Goal: Task Accomplishment & Management: Manage account settings

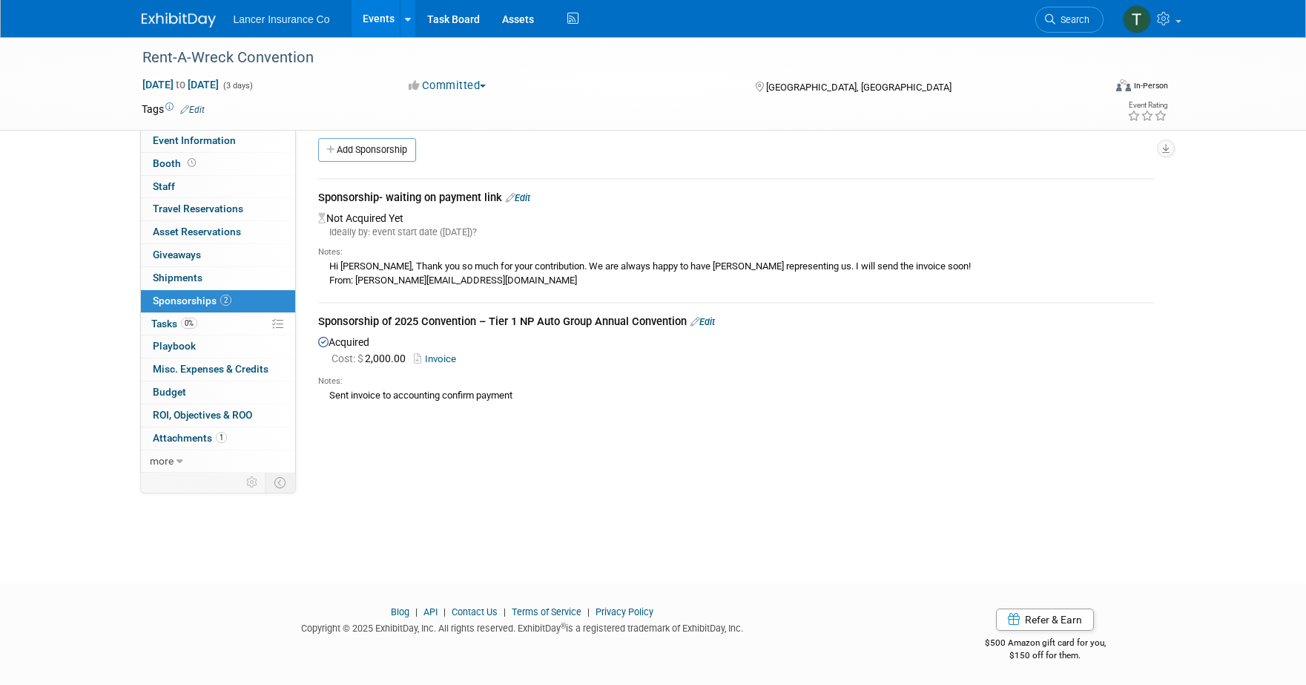
click at [382, 18] on link "Events" at bounding box center [379, 18] width 54 height 37
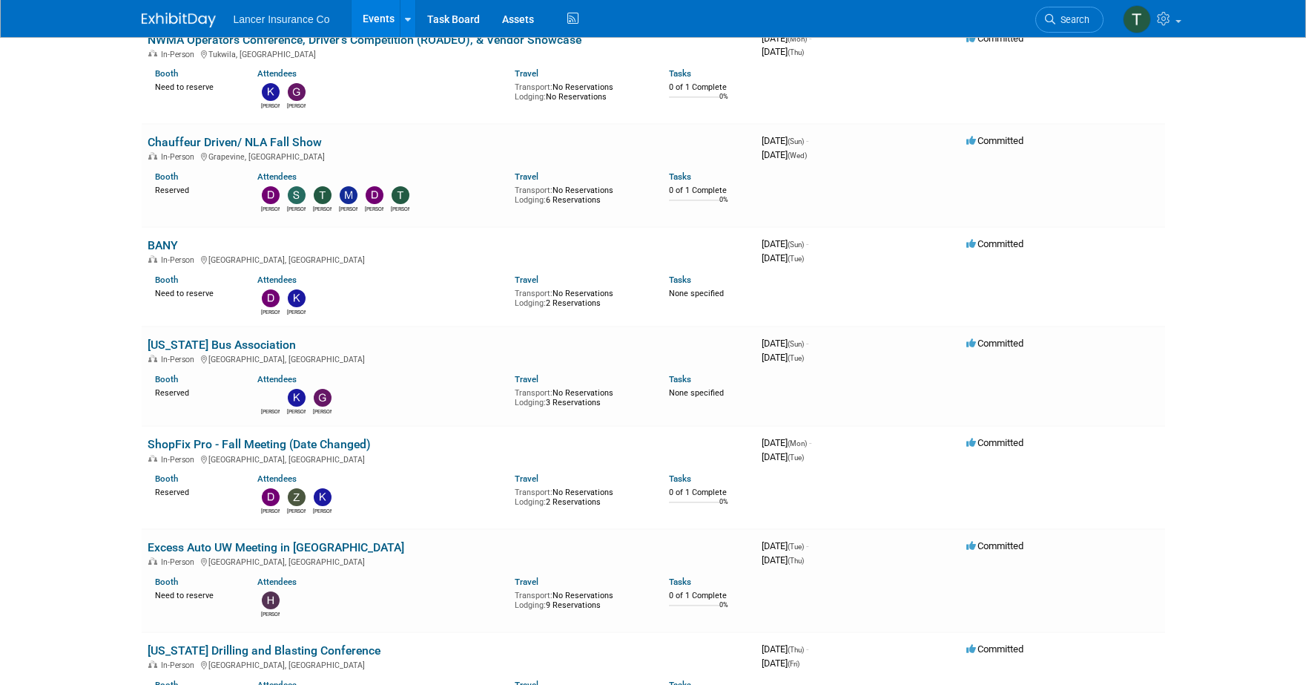
scroll to position [1798, 0]
click at [211, 141] on link "Chauffeur Driven/ NLA Fall Show" at bounding box center [235, 143] width 174 height 14
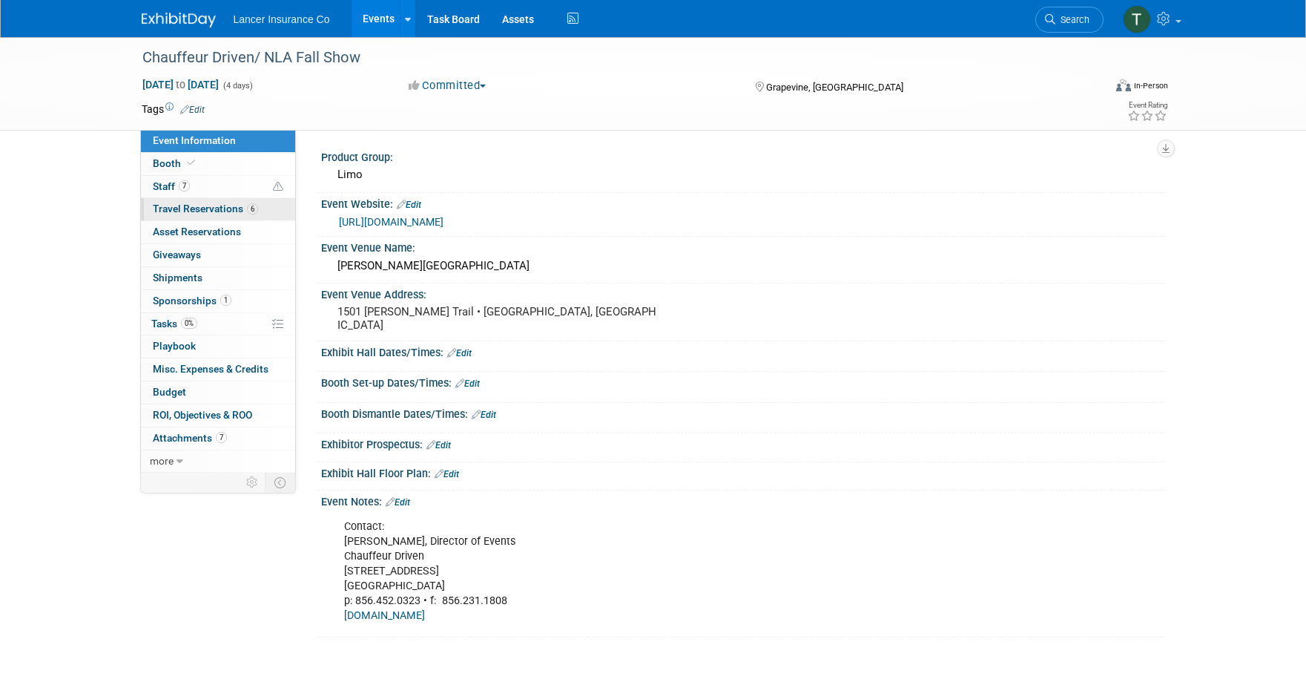
click at [180, 207] on span "Travel Reservations 6" at bounding box center [205, 208] width 105 height 12
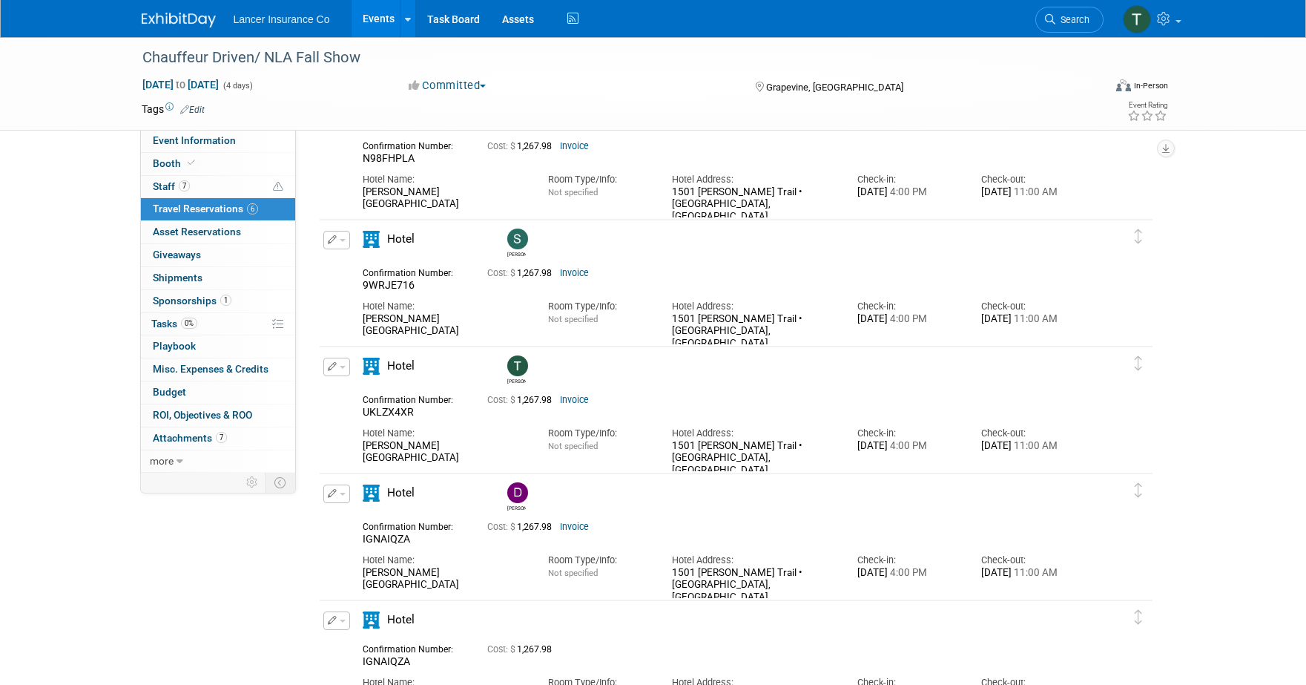
scroll to position [4, 0]
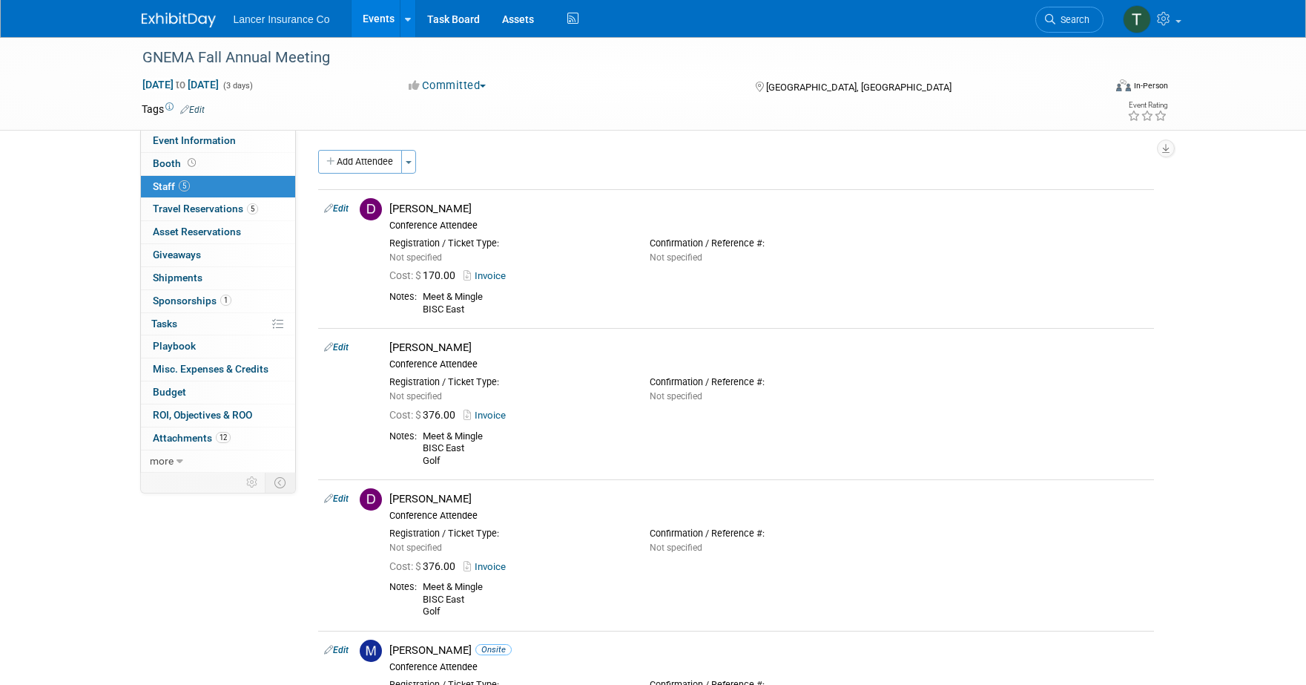
click at [372, 19] on link "Events" at bounding box center [379, 18] width 54 height 37
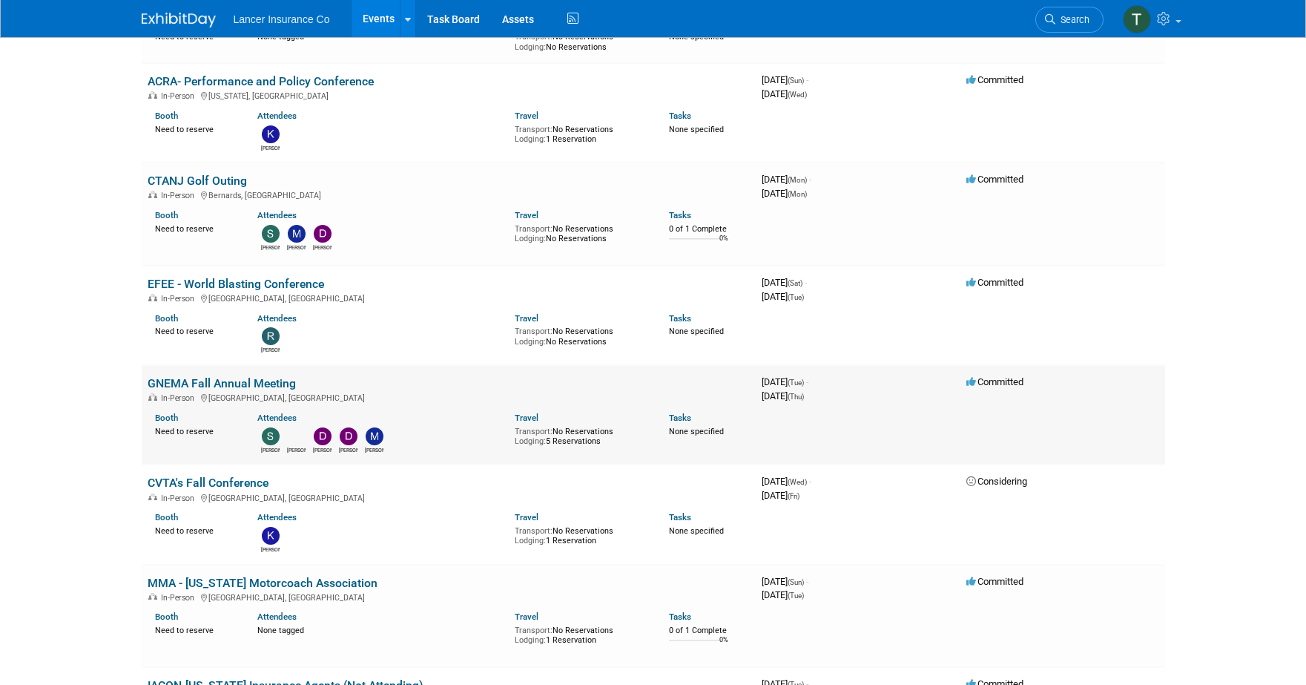
scroll to position [768, 0]
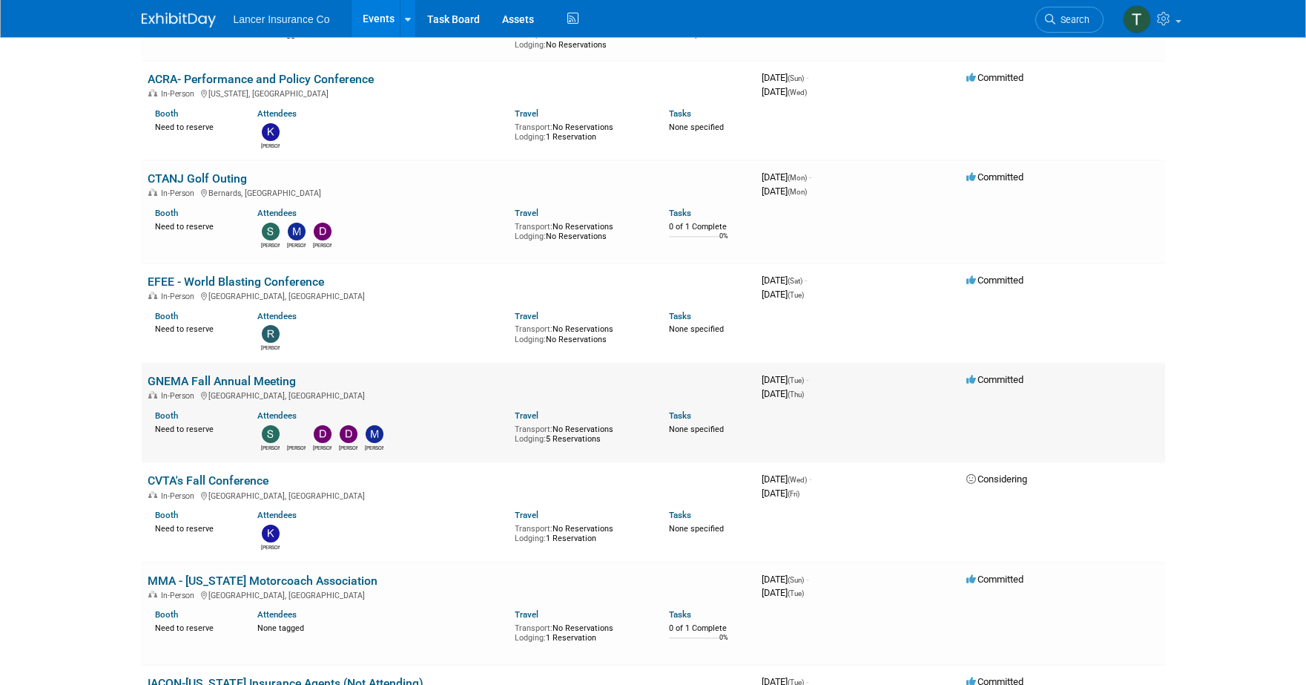
click at [215, 378] on link "GNEMA Fall Annual Meeting" at bounding box center [222, 381] width 148 height 14
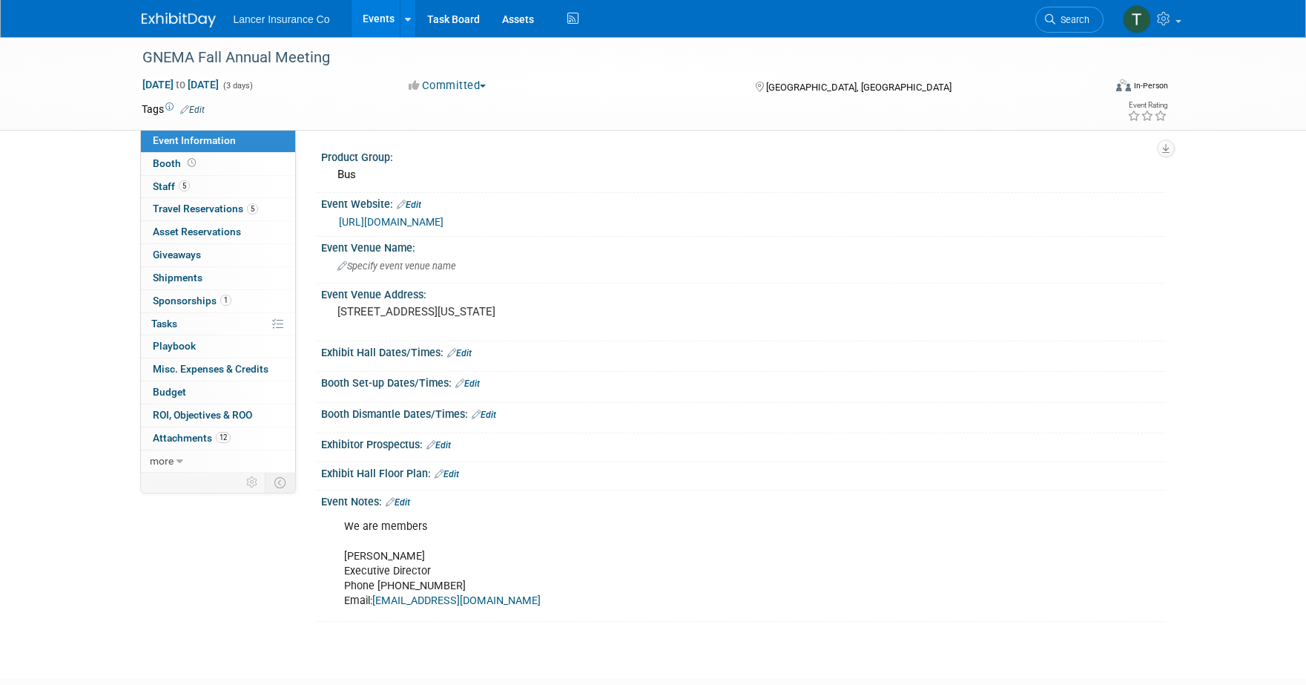
click at [390, 214] on div "[URL][DOMAIN_NAME]" at bounding box center [746, 222] width 815 height 17
click at [389, 218] on link "https://gnema.org/" at bounding box center [391, 222] width 105 height 12
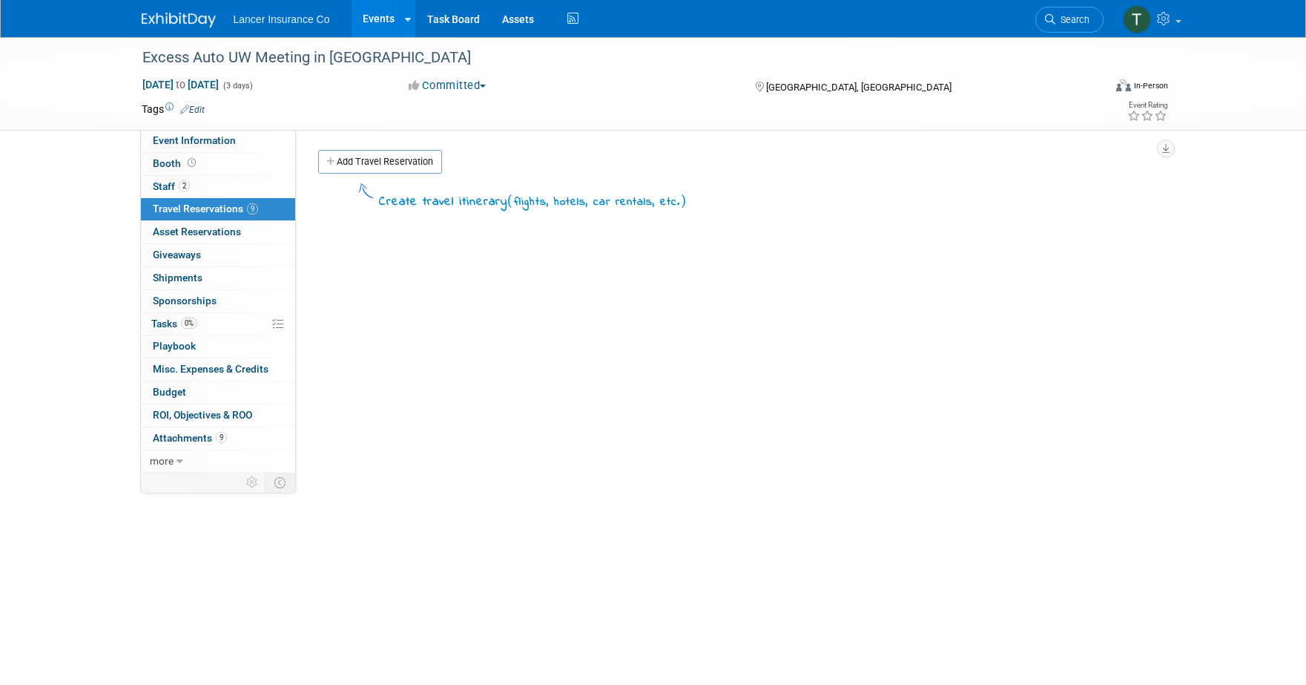
click at [380, 22] on link "Events" at bounding box center [379, 18] width 54 height 37
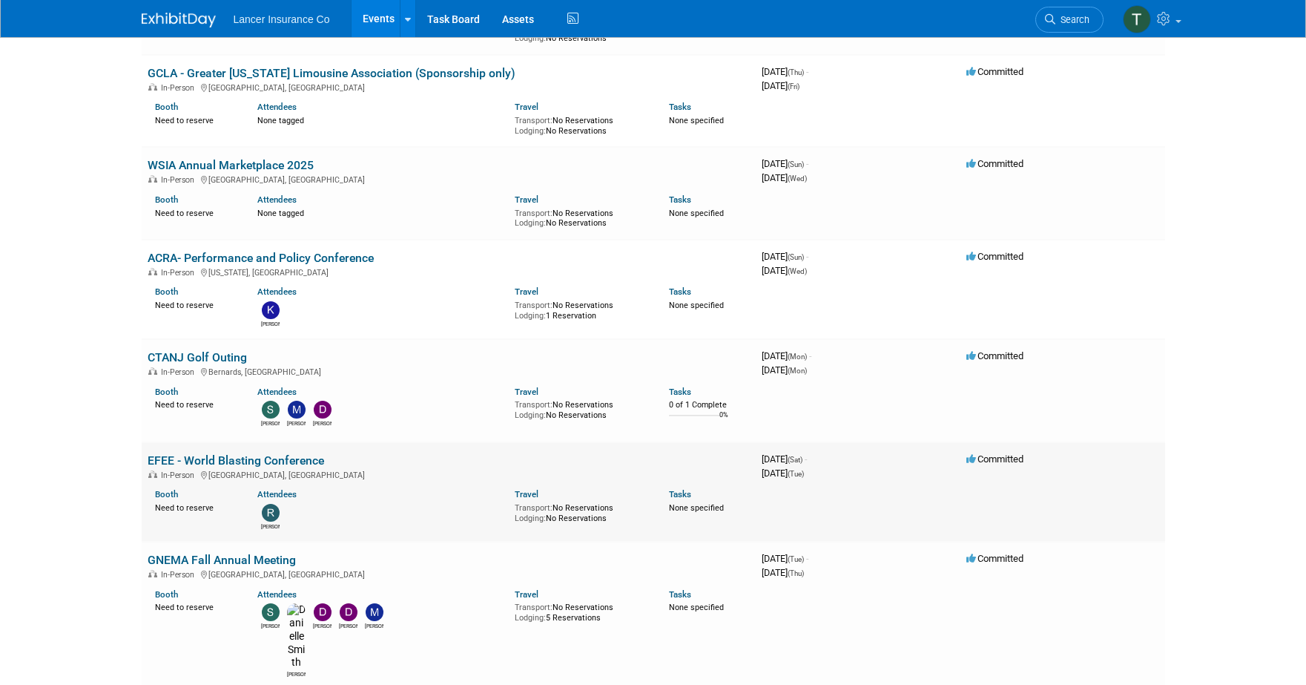
scroll to position [688, 0]
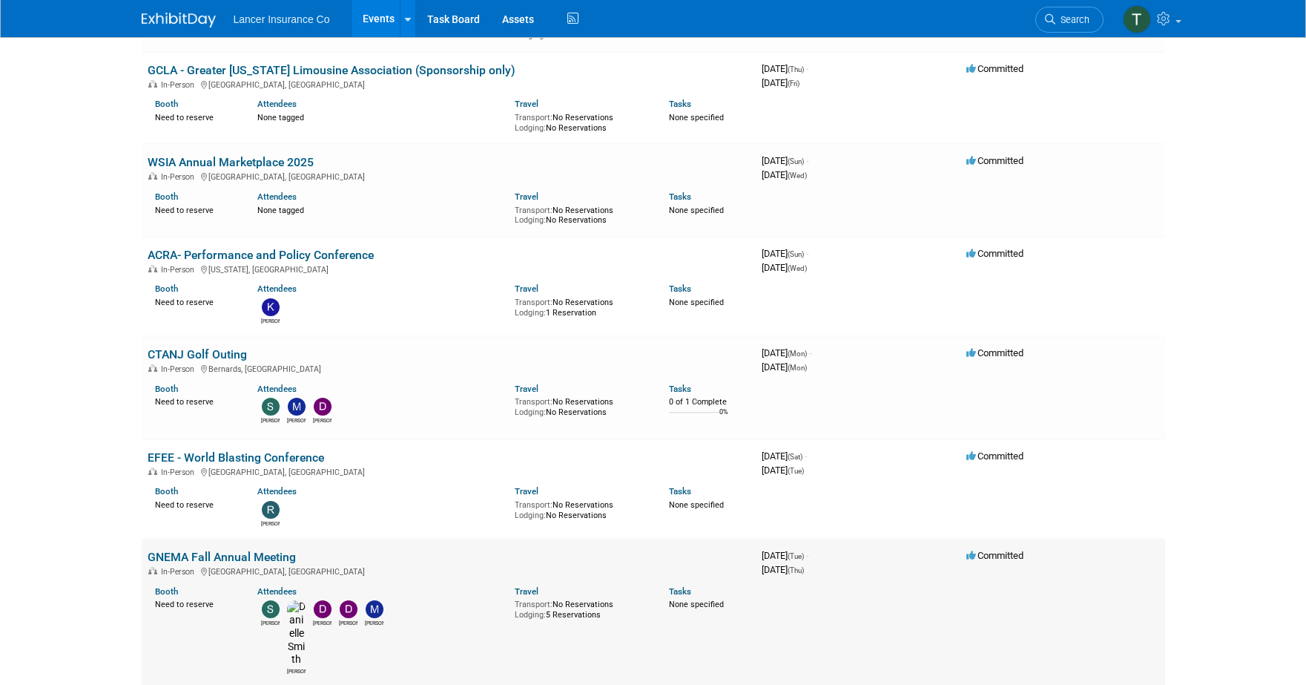
click at [185, 538] on td "GNEMA Fall Annual Meeting In-Person Atlantic City, NJ Booth Need to reserve Att…" at bounding box center [449, 612] width 614 height 148
click at [185, 550] on link "GNEMA Fall Annual Meeting" at bounding box center [222, 557] width 148 height 14
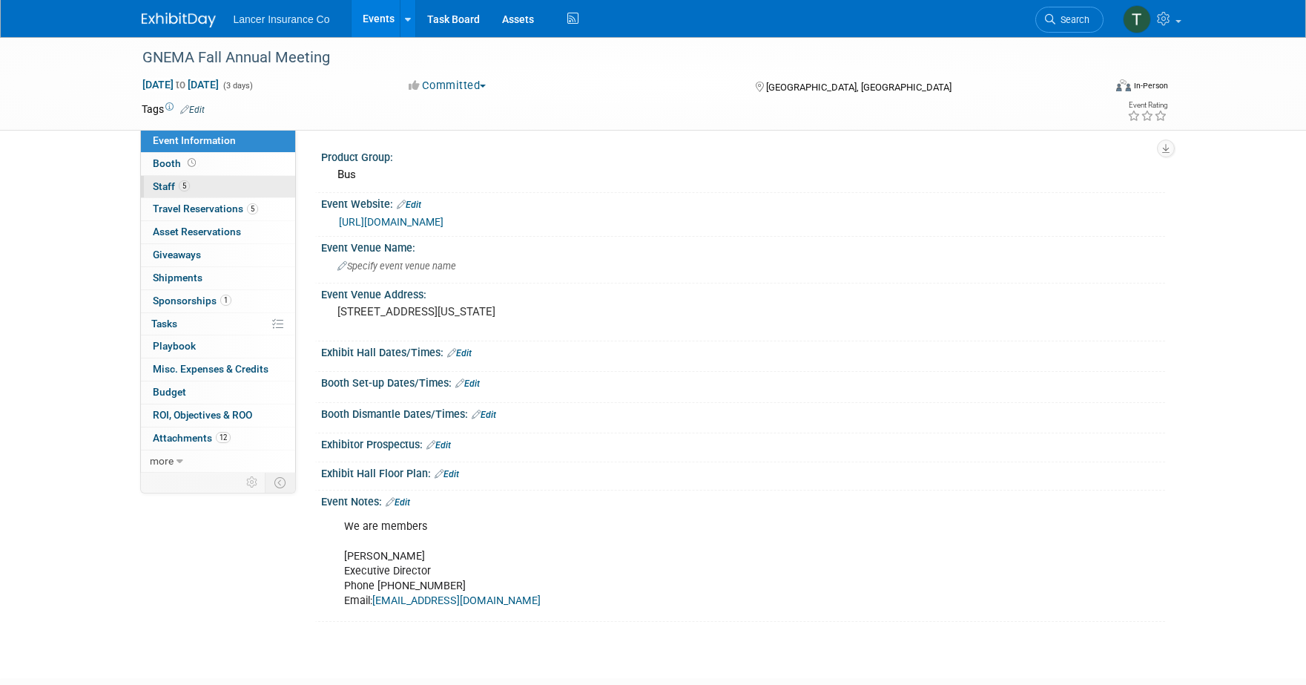
click at [171, 186] on span "Staff 5" at bounding box center [171, 186] width 37 height 12
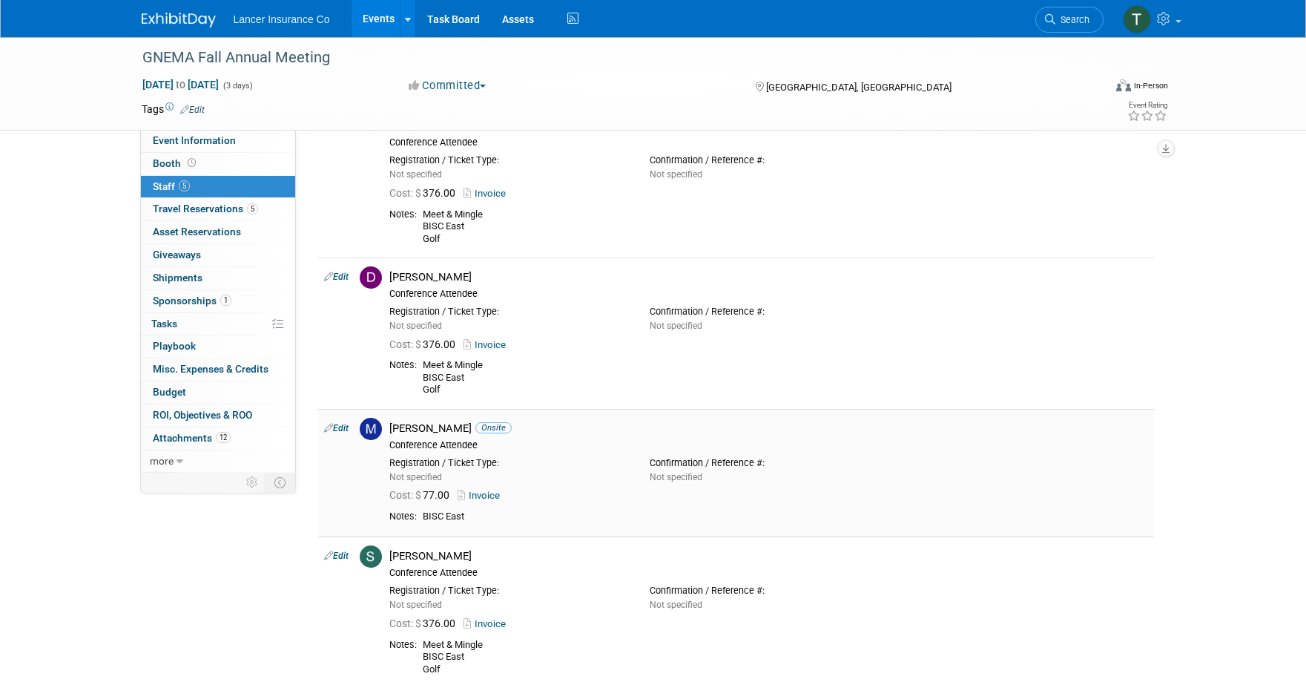
scroll to position [274, 0]
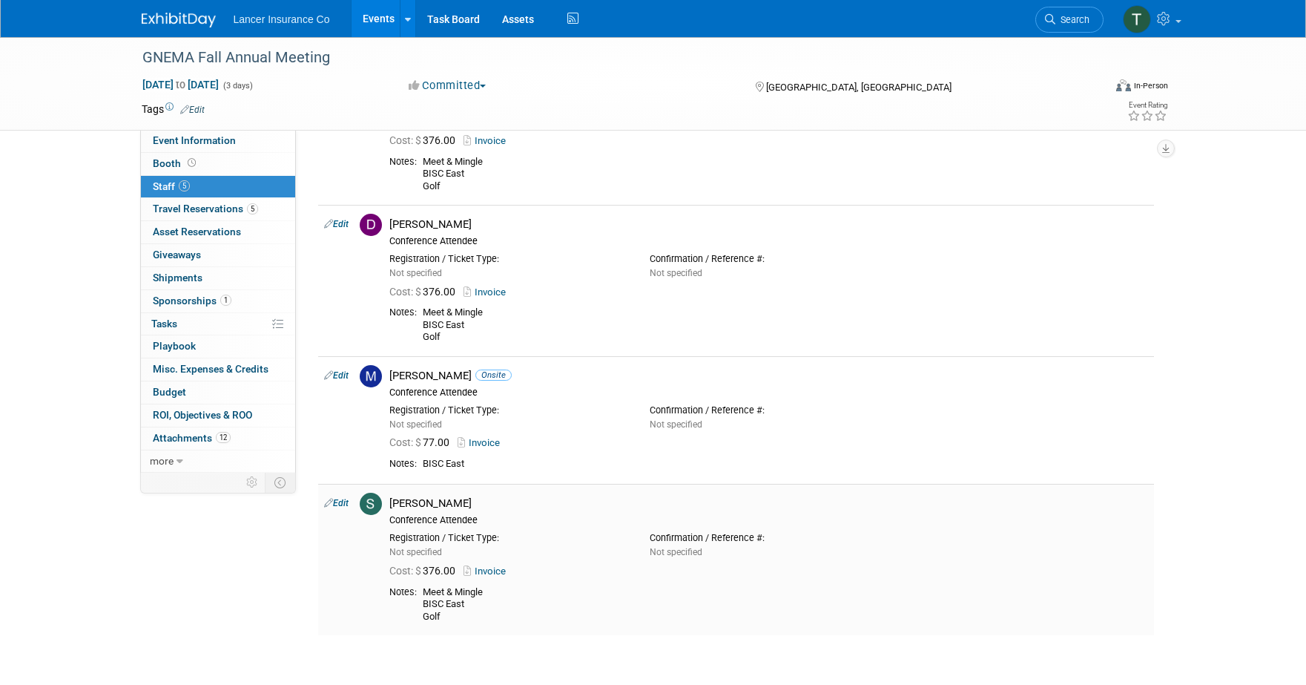
click at [346, 502] on link "Edit" at bounding box center [336, 503] width 24 height 10
select select "3dfd41bf-a09a-45fb-9254-cf35de489ccf"
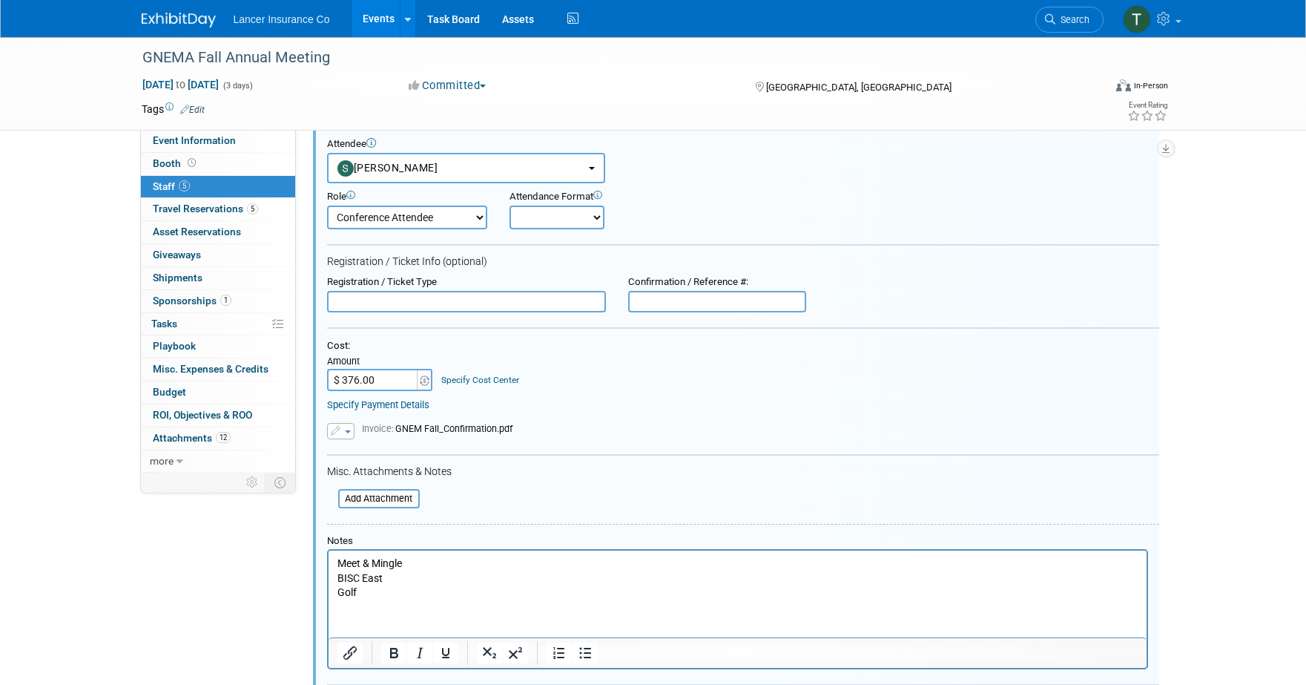
scroll to position [646, 0]
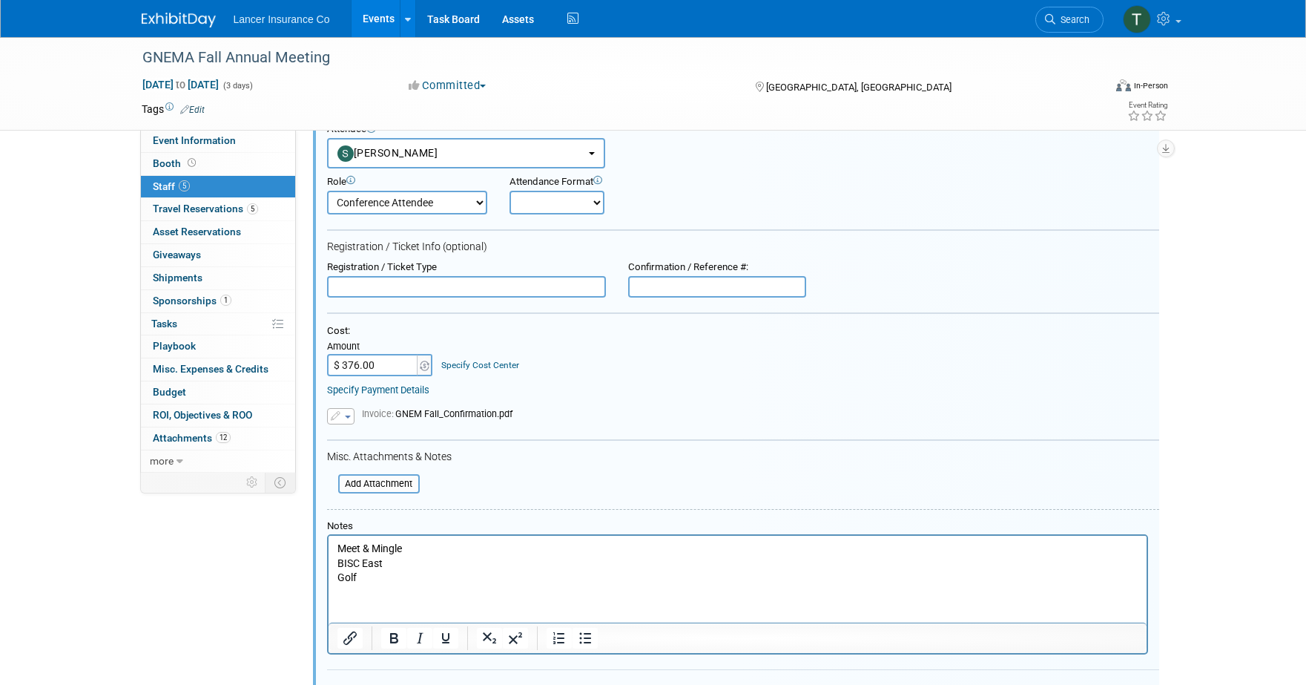
click at [390, 559] on p "Meet & Mingle BISC East Golf" at bounding box center [737, 563] width 801 height 44
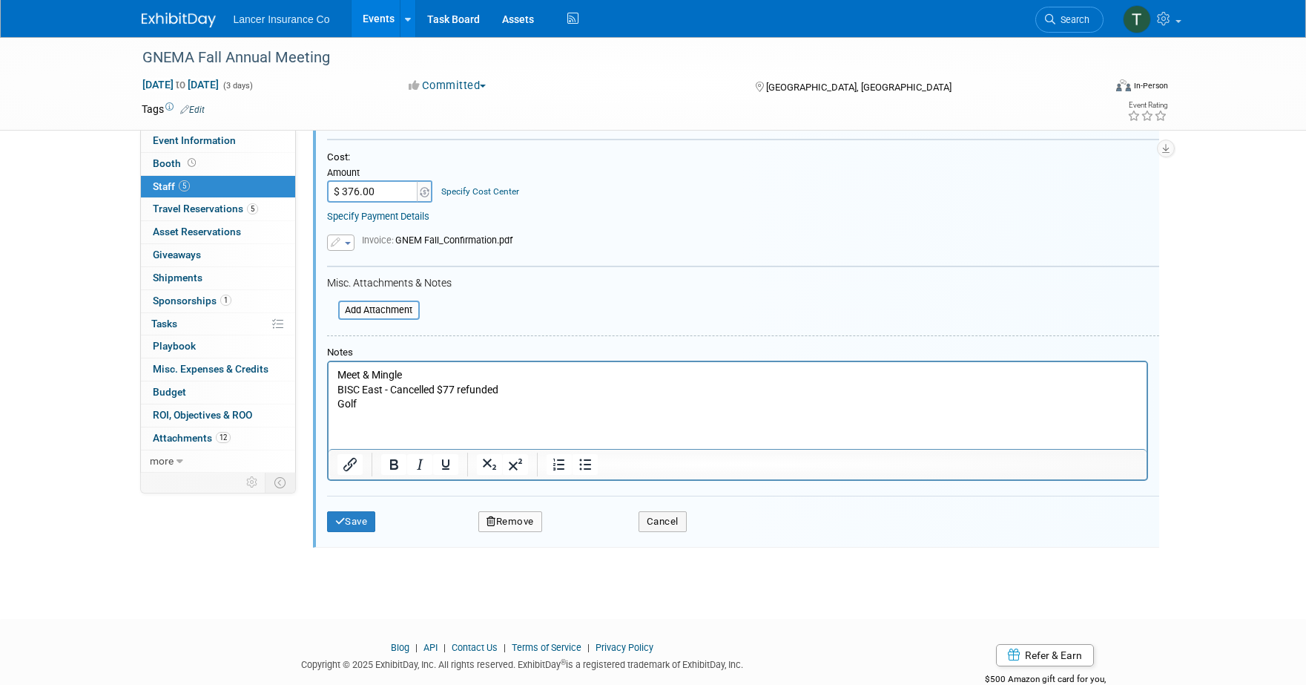
scroll to position [857, 0]
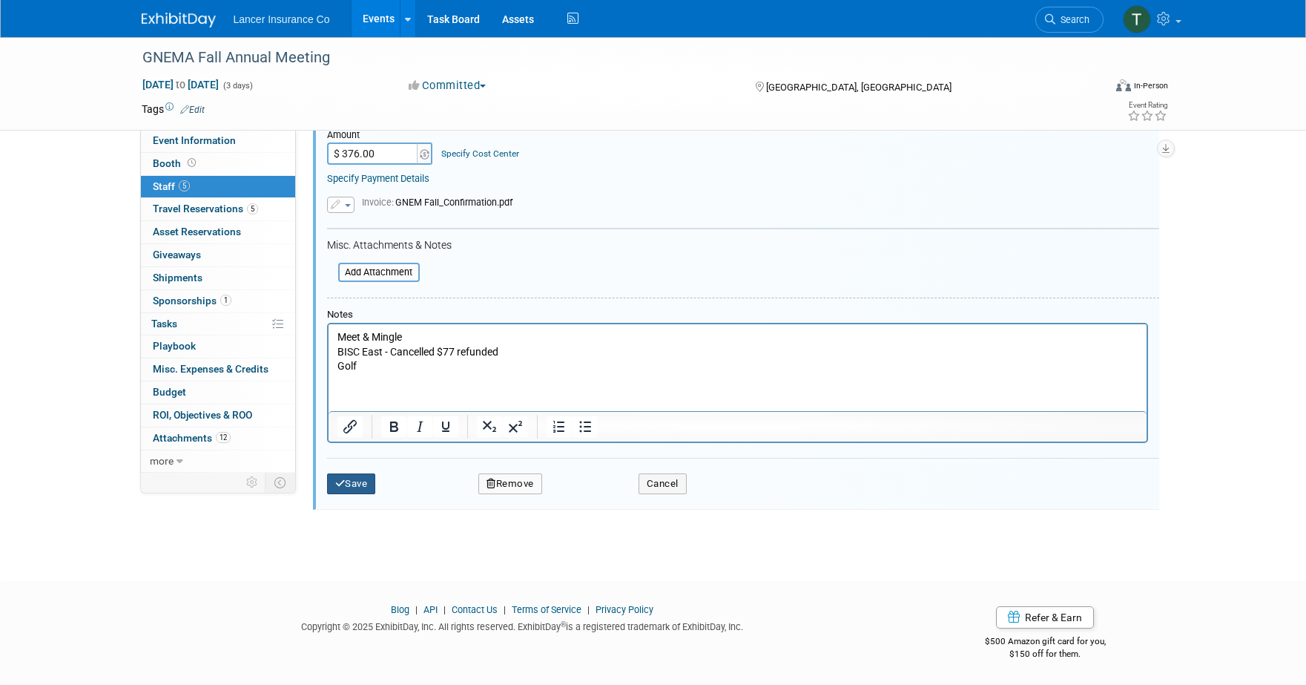
click at [350, 482] on button "Save" at bounding box center [351, 483] width 49 height 21
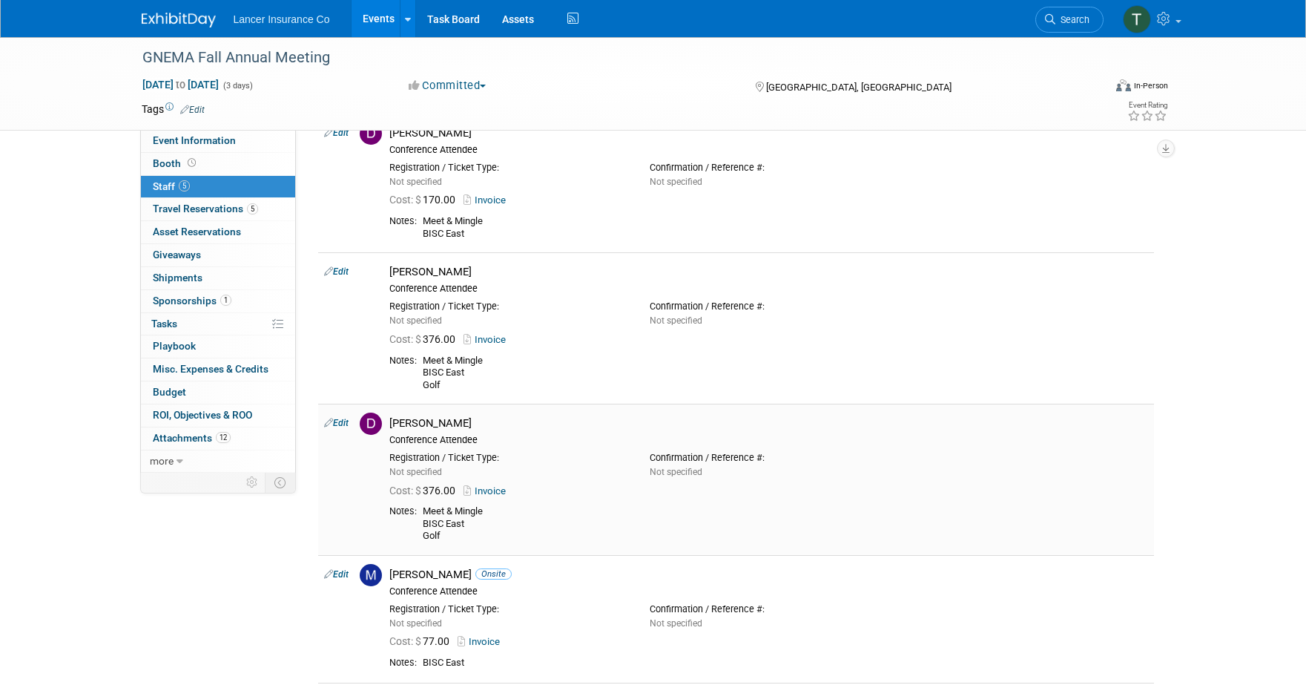
scroll to position [0, 0]
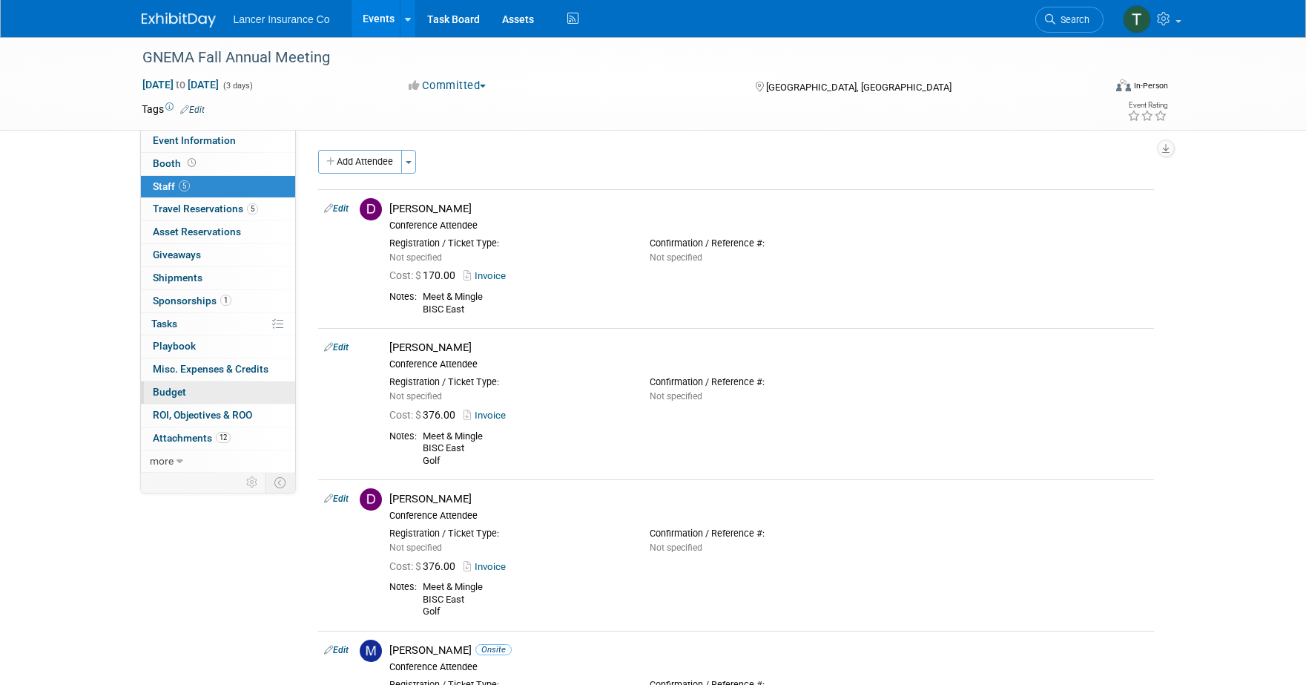
click at [182, 391] on span "Budget" at bounding box center [169, 392] width 33 height 12
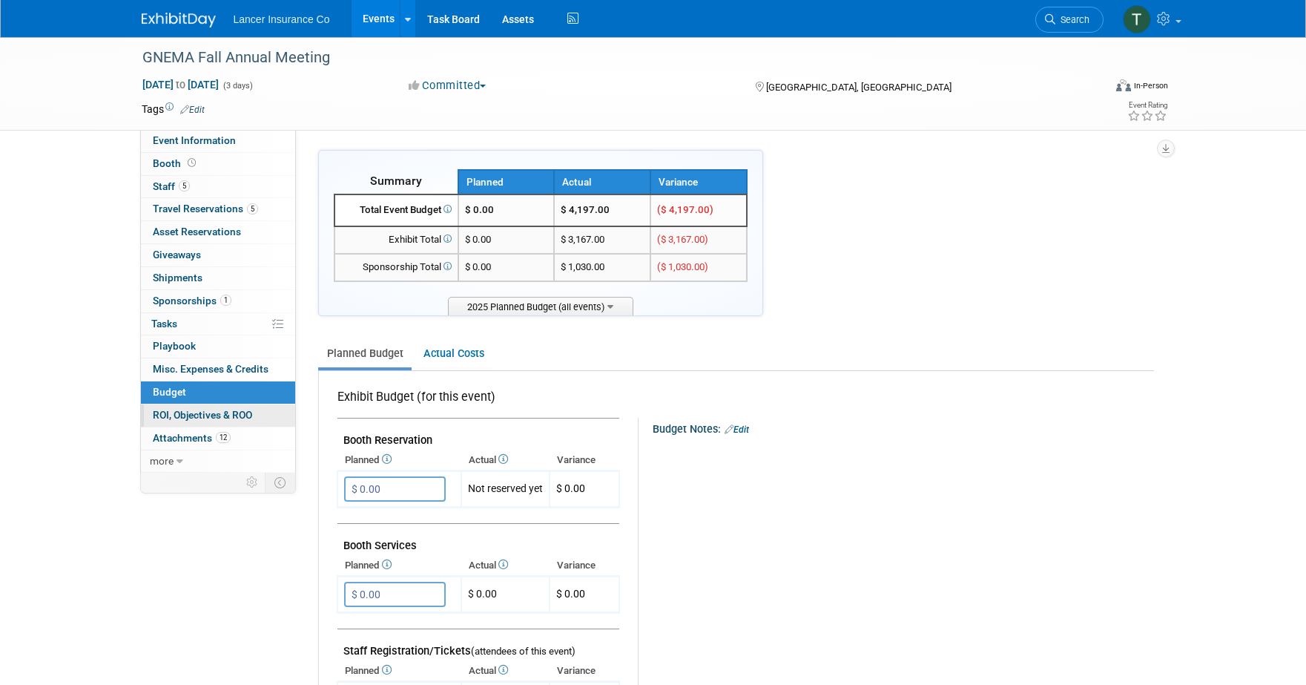
click at [185, 414] on span "ROI, Objectives & ROO 0" at bounding box center [202, 415] width 99 height 12
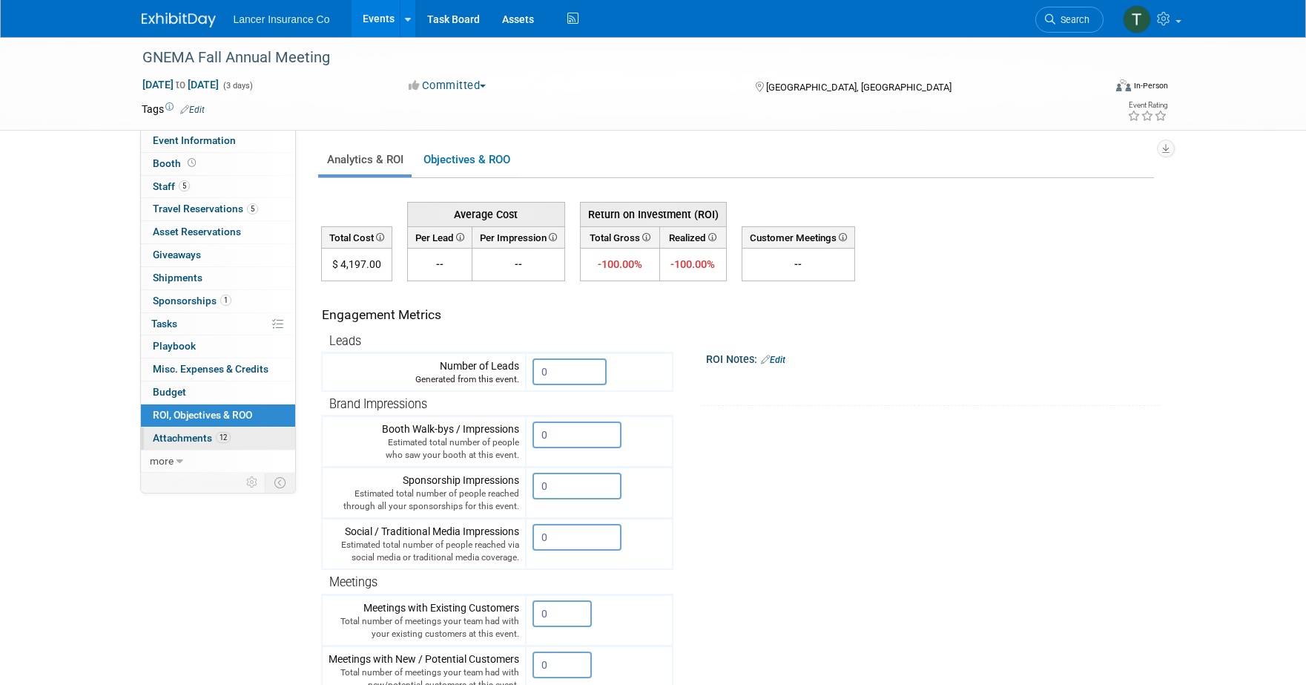
click at [182, 439] on span "Attachments 12" at bounding box center [192, 438] width 78 height 12
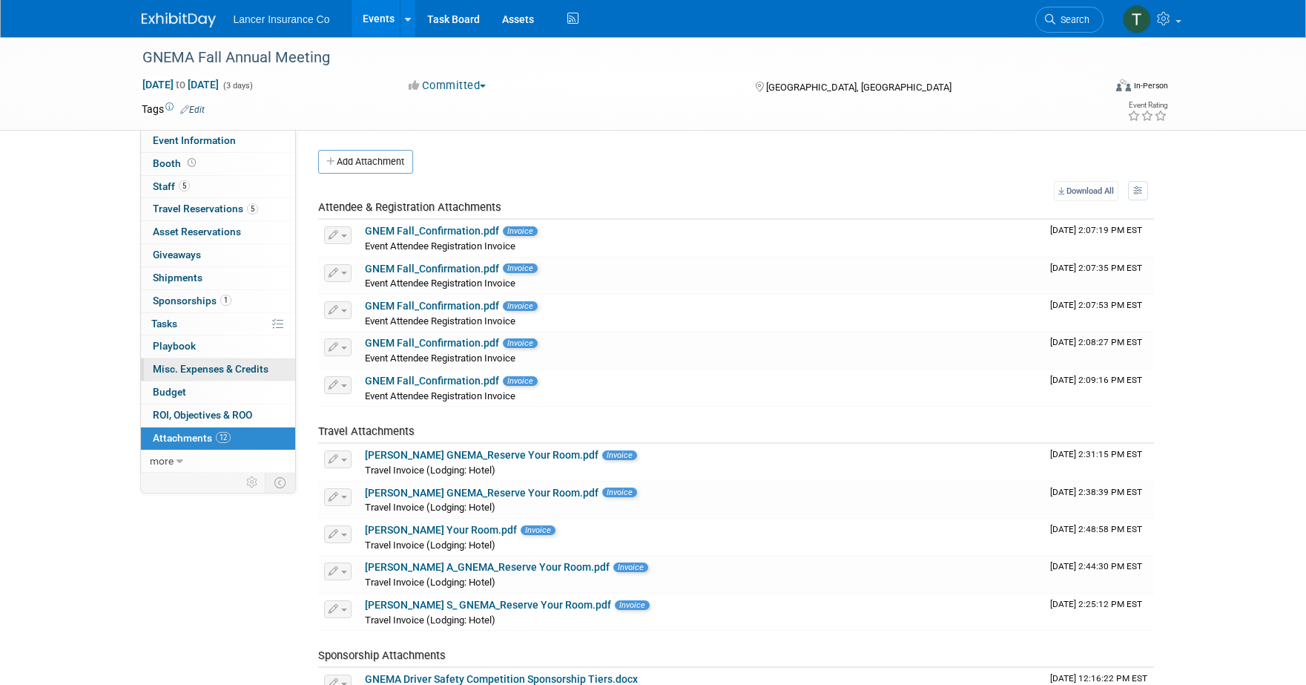
click at [194, 369] on span "Misc. Expenses & Credits 0" at bounding box center [211, 369] width 116 height 12
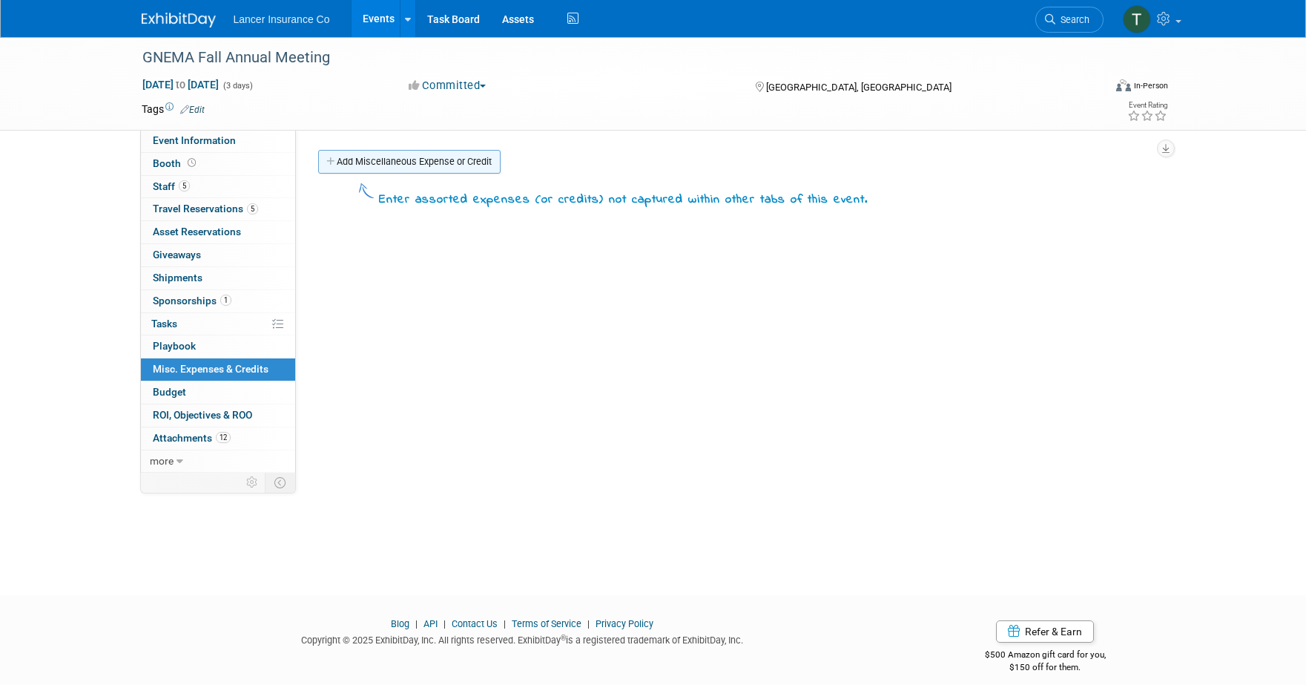
click at [403, 161] on link "Add Miscellaneous Expense or Credit" at bounding box center [409, 162] width 182 height 24
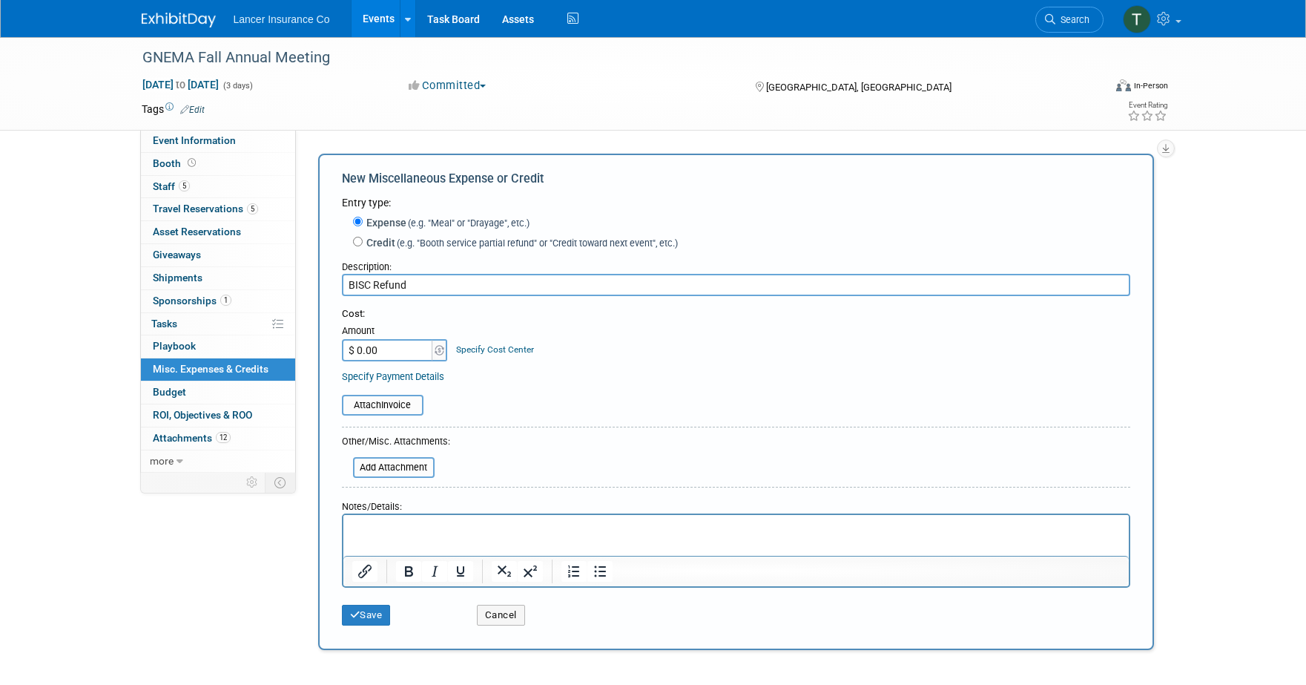
type input "BISC Refund"
click at [389, 356] on input "$ 0.00" at bounding box center [388, 350] width 93 height 22
type input "$ 77.00"
click at [377, 400] on input "file" at bounding box center [333, 405] width 177 height 18
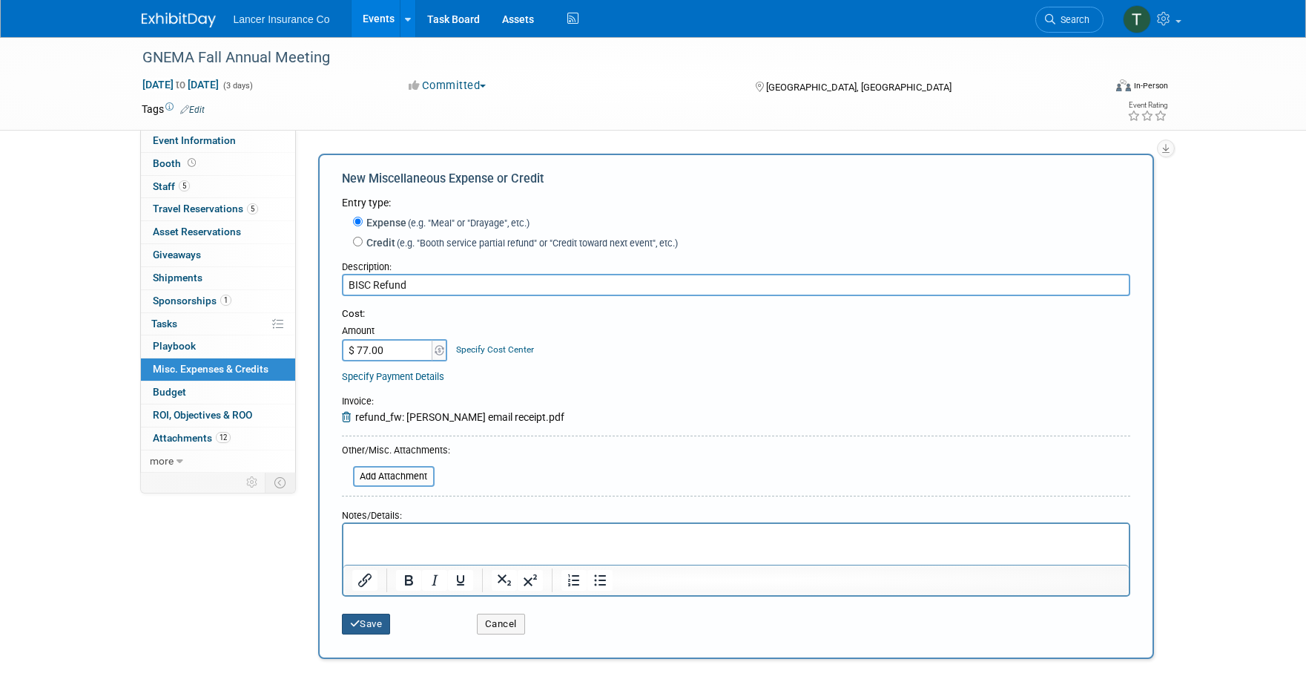
drag, startPoint x: 368, startPoint y: 627, endPoint x: 387, endPoint y: 258, distance: 369.1
click at [389, 259] on form "Entry type: Expense (e.g. "Meal" or "Drayage", etc.) Credit (e.g. "Booth servic…" at bounding box center [736, 418] width 788 height 446
click at [363, 241] on label "Credit (e.g. "Booth service partial refund" or "Credit toward next event", etc.)" at bounding box center [520, 242] width 315 height 15
click at [363, 241] on input "Credit (e.g. "Booth service partial refund" or "Credit toward next event", etc.)" at bounding box center [358, 242] width 10 height 10
radio input "true"
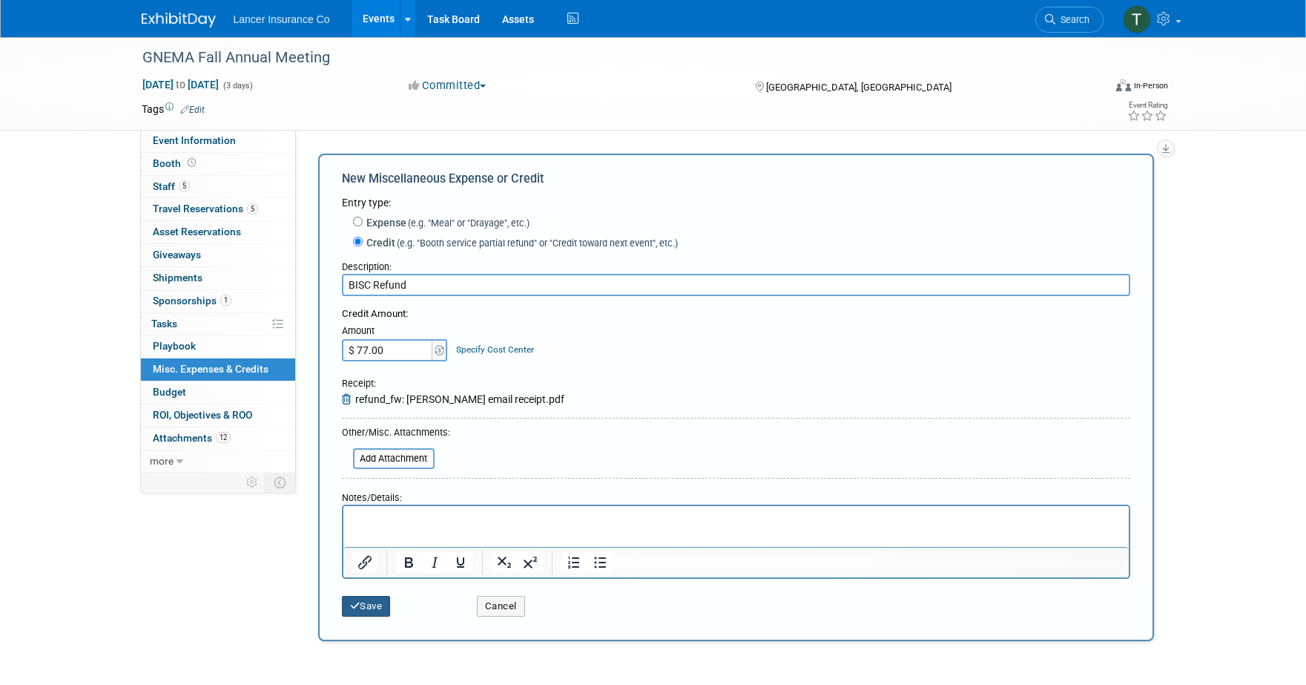
click at [361, 608] on button "Save" at bounding box center [366, 606] width 49 height 21
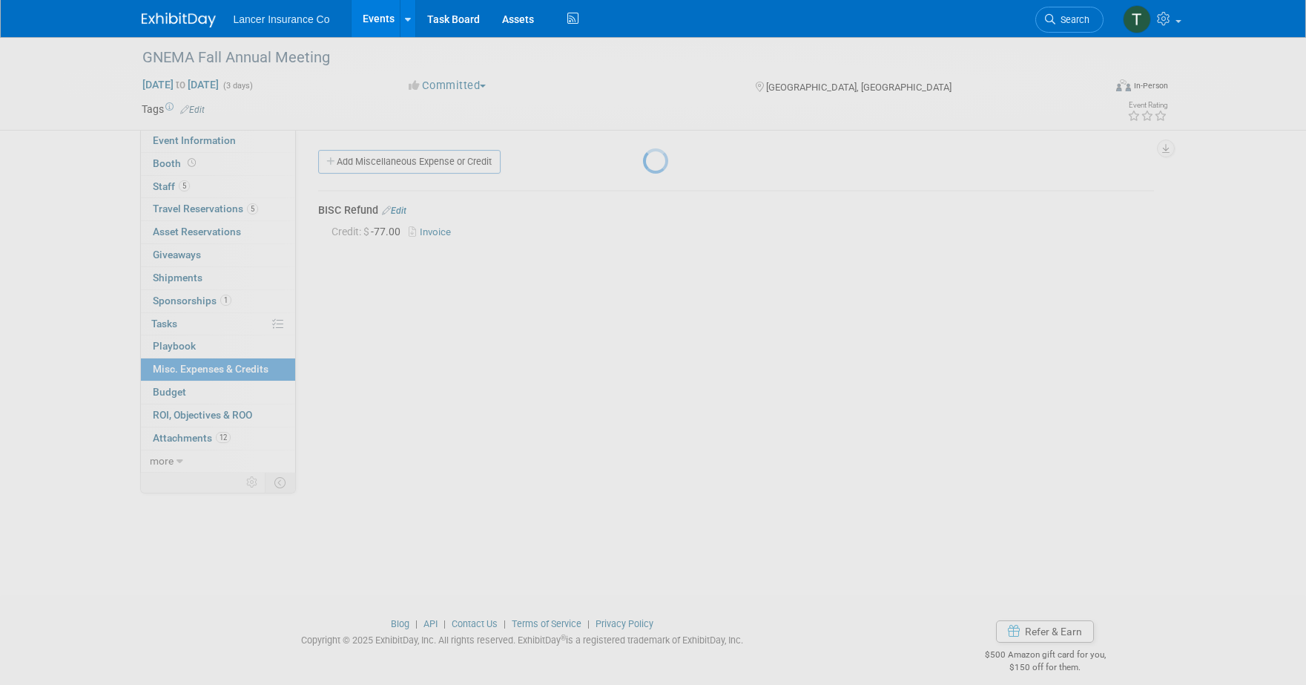
scroll to position [14, 0]
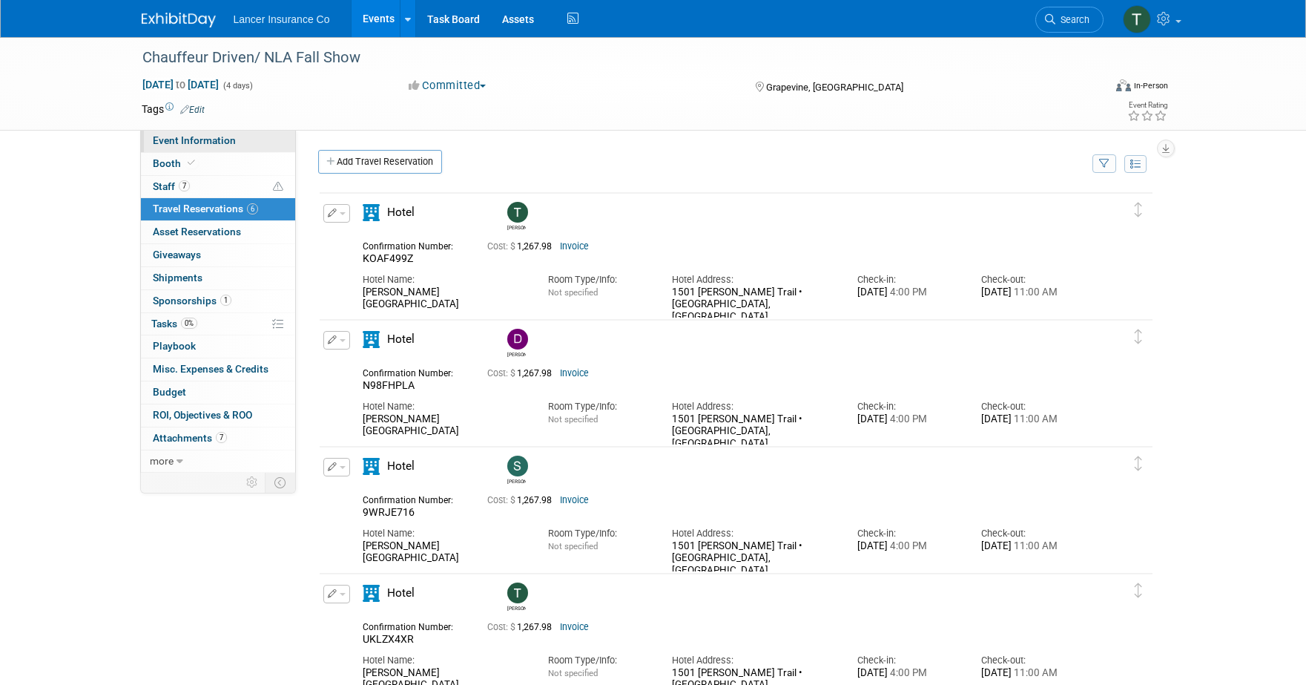
click at [184, 145] on span "Event Information" at bounding box center [194, 140] width 83 height 12
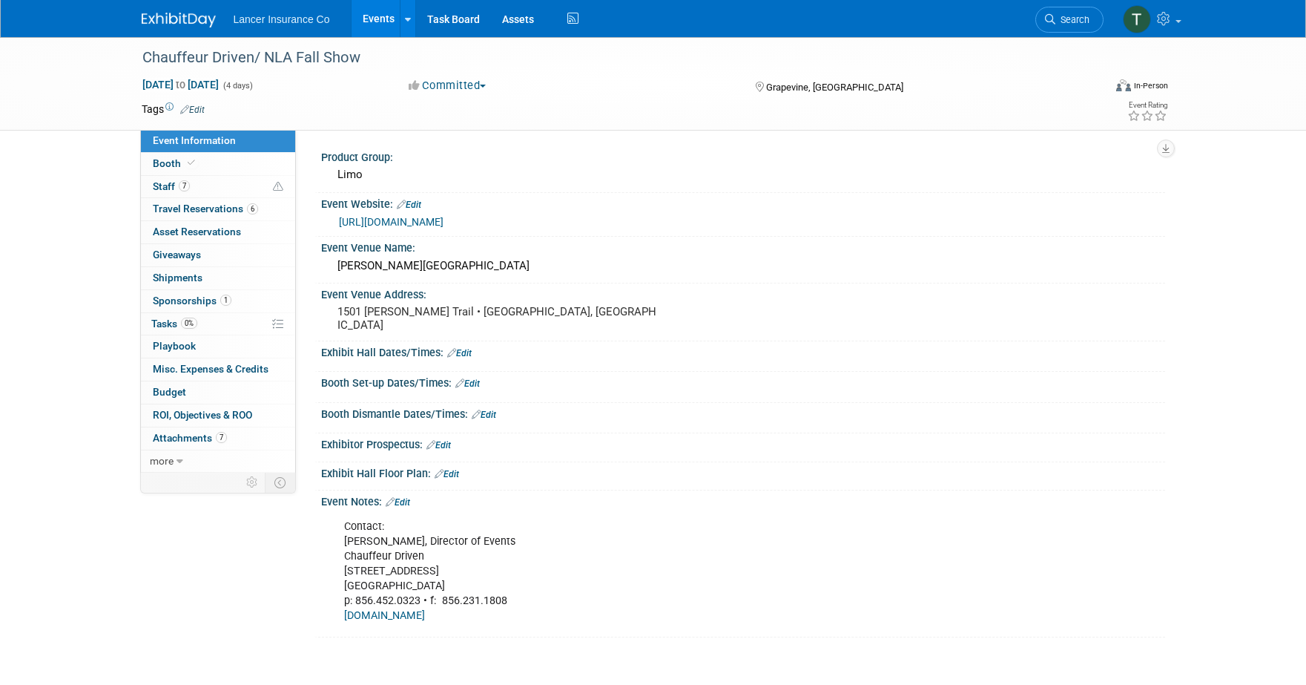
click at [413, 221] on link "https://www.chauffeurdriven.com/" at bounding box center [391, 222] width 105 height 12
click at [182, 204] on span "Travel Reservations 6" at bounding box center [205, 208] width 105 height 12
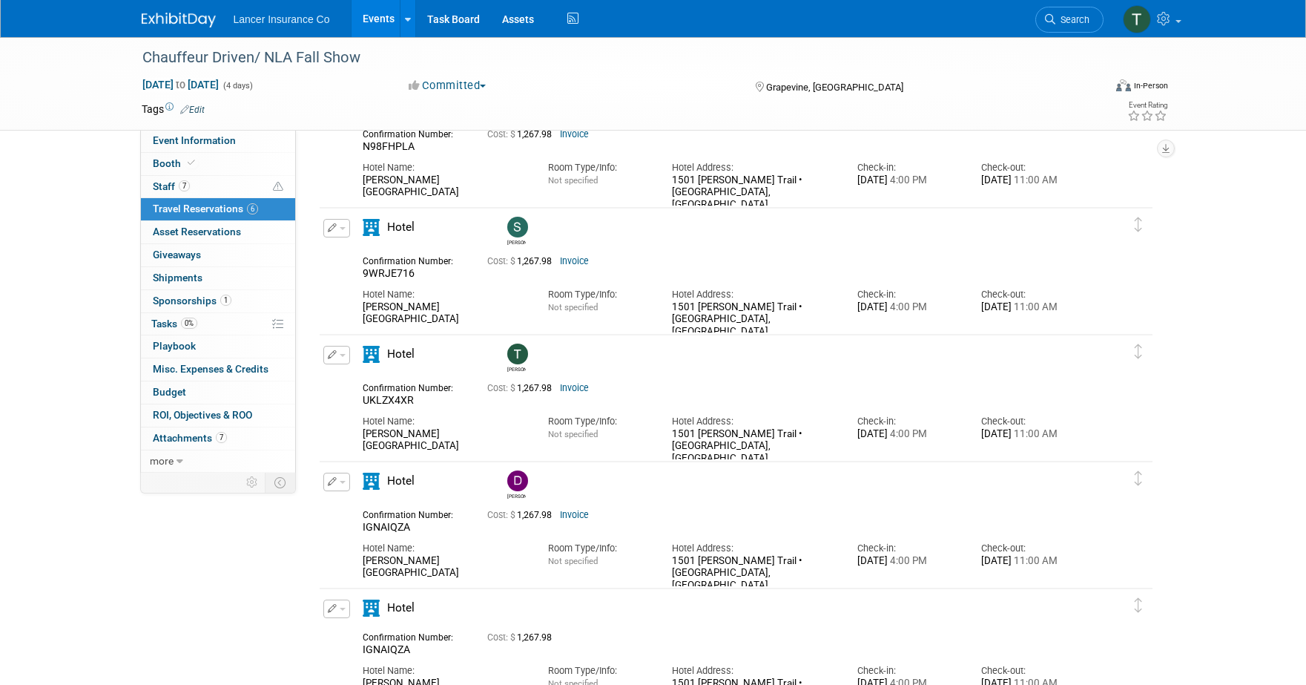
scroll to position [237, 0]
click at [512, 478] on img at bounding box center [517, 482] width 21 height 21
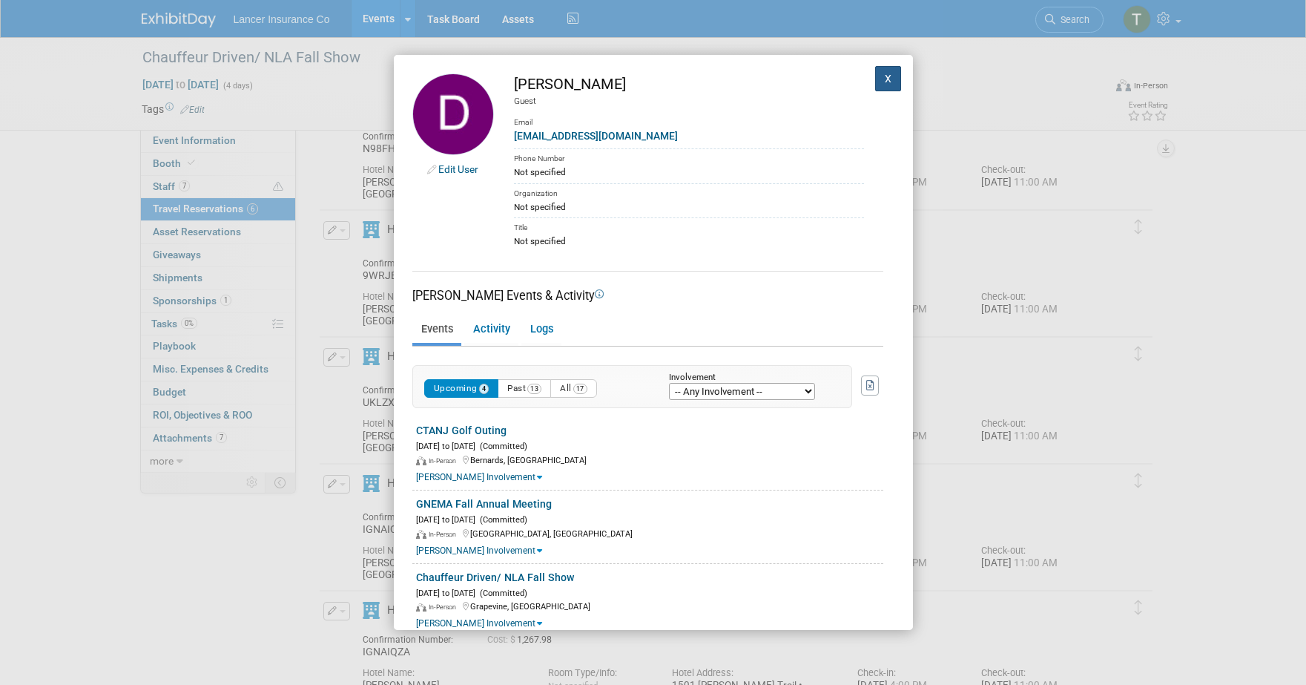
click at [875, 80] on button "X" at bounding box center [888, 78] width 27 height 25
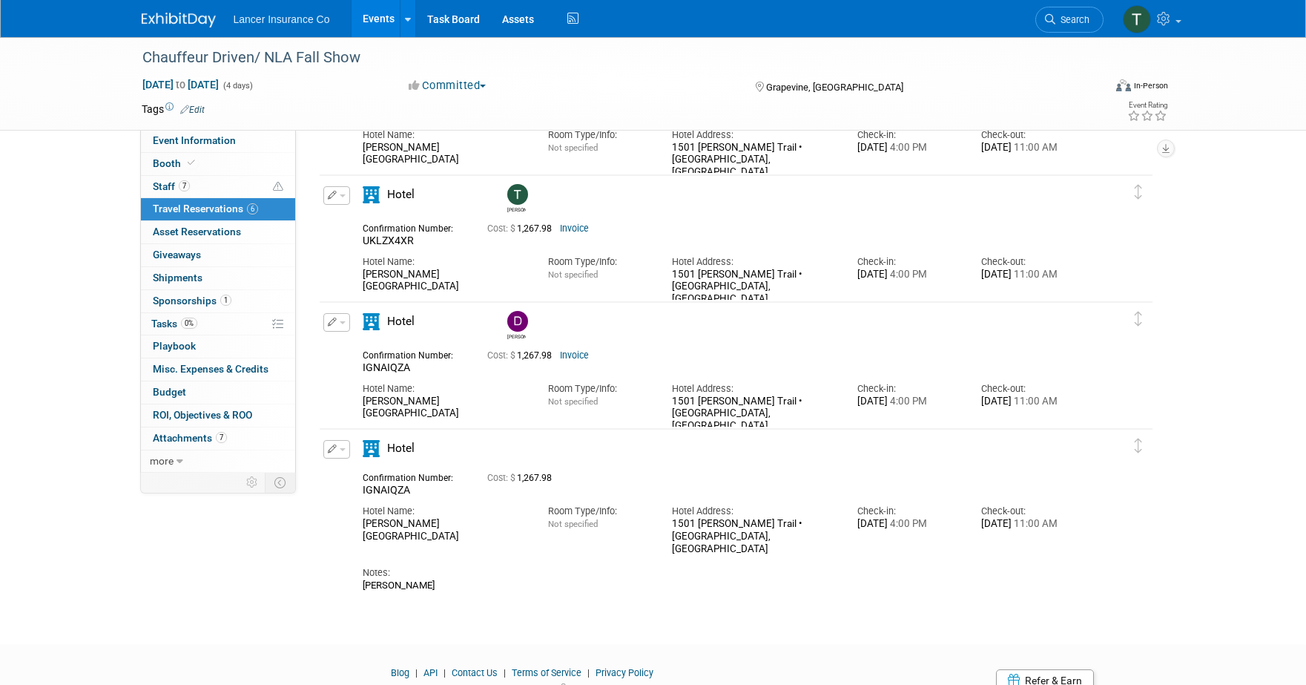
scroll to position [395, 0]
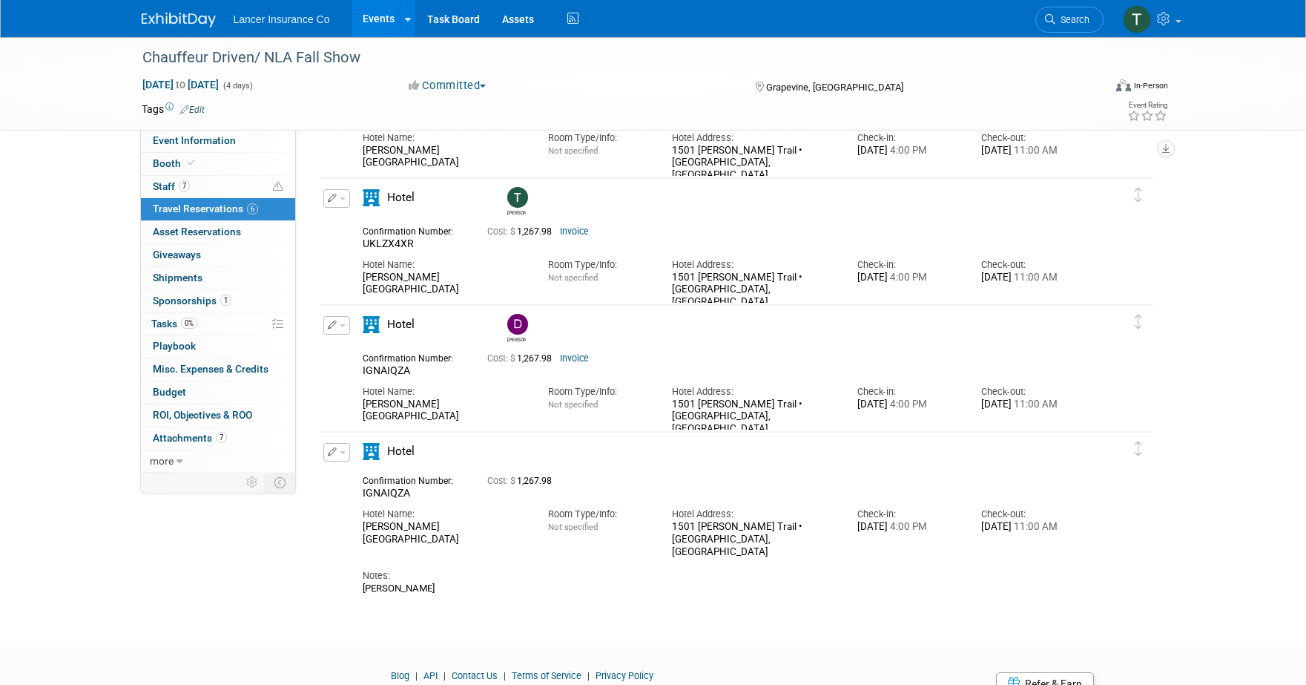
click at [340, 452] on span "button" at bounding box center [343, 452] width 6 height 3
click at [375, 478] on button "Edit Reservation" at bounding box center [386, 478] width 125 height 22
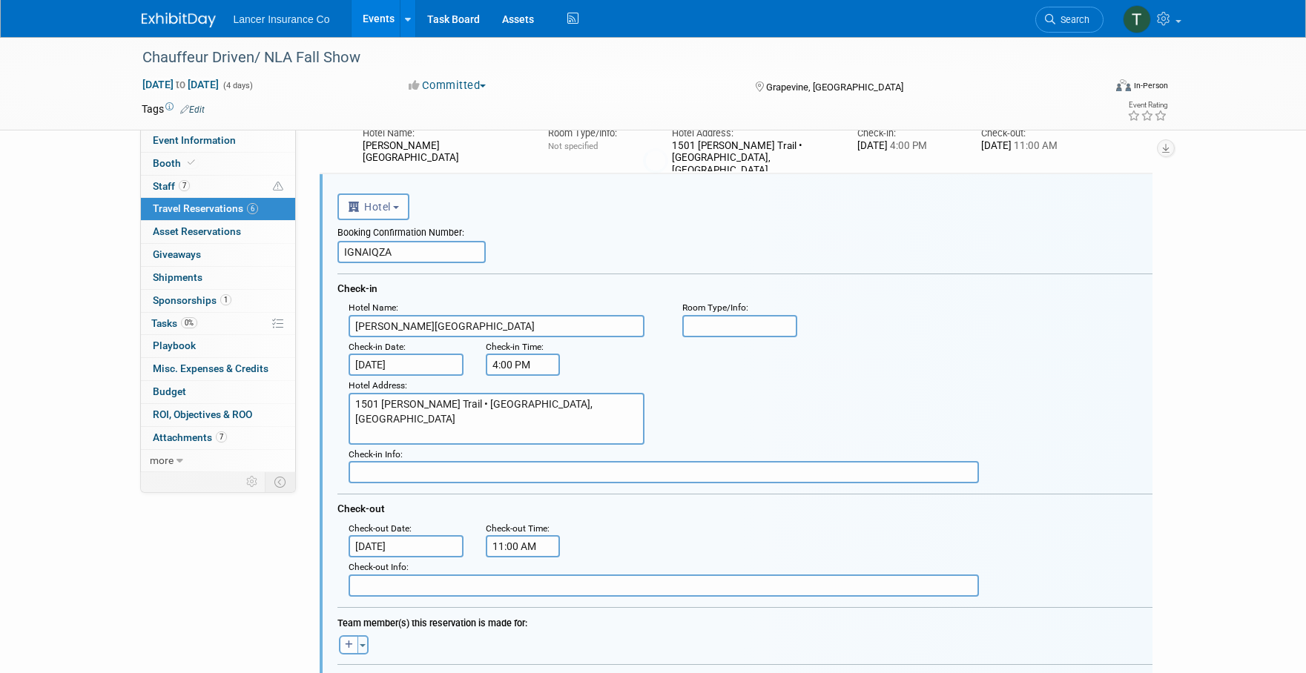
scroll to position [659, 0]
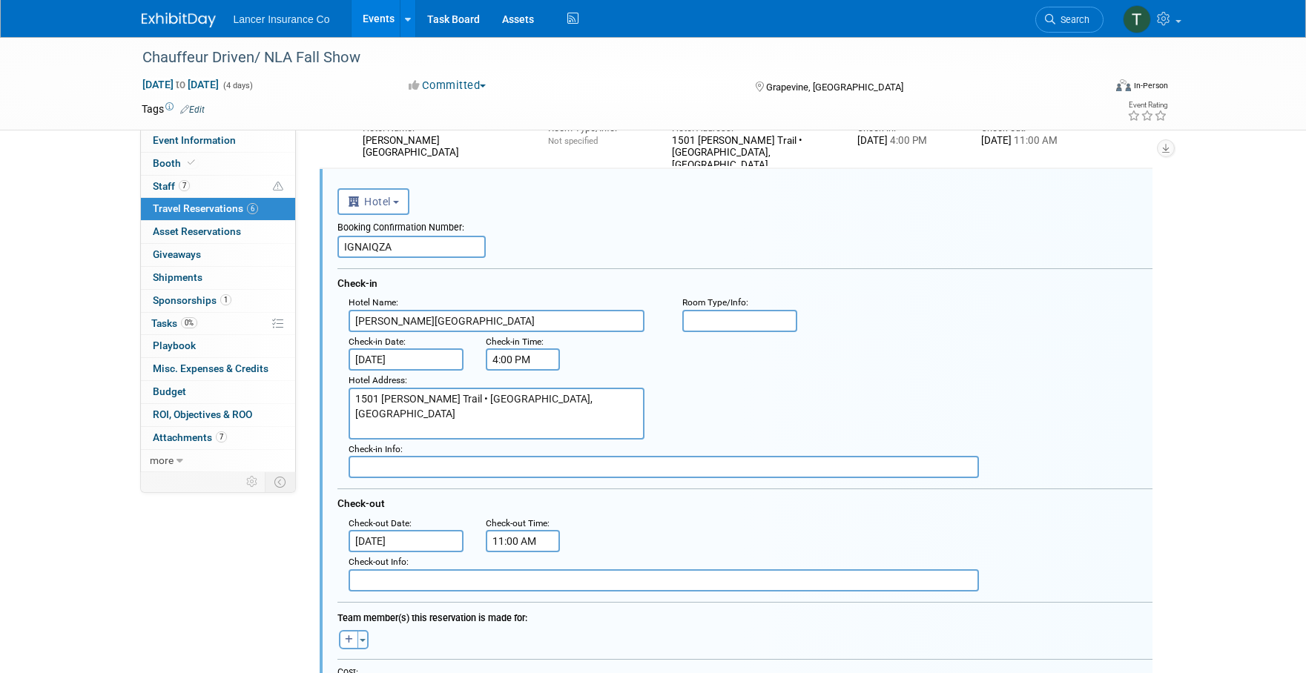
drag, startPoint x: 412, startPoint y: 254, endPoint x: 315, endPoint y: 243, distance: 97.0
click at [310, 234] on div "Terrence" at bounding box center [736, 272] width 858 height 1498
drag, startPoint x: 413, startPoint y: 241, endPoint x: 297, endPoint y: 240, distance: 116.4
click at [300, 241] on div "Event Information Event Info Booth Booth 7 Staff 7 Staff 6 Travel Reservations …" at bounding box center [654, 200] width 1046 height 1643
type input "IGNAIQZA"
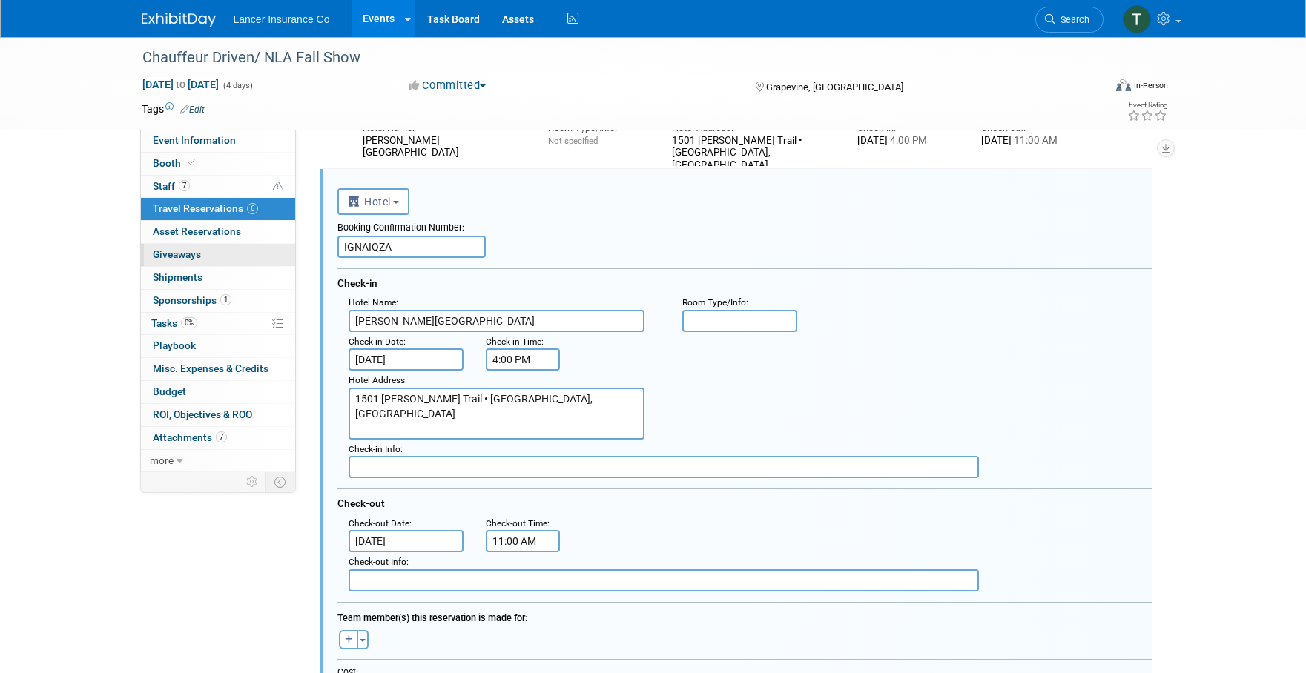
drag, startPoint x: 323, startPoint y: 245, endPoint x: 285, endPoint y: 245, distance: 37.8
click at [292, 245] on div "Event Information Event Info Booth Booth 7 Staff 7 Staff 6 Travel Reservations …" at bounding box center [654, 200] width 1046 height 1643
drag, startPoint x: 403, startPoint y: 243, endPoint x: 333, endPoint y: 241, distance: 69.7
click at [333, 241] on div "<i class="fas fa-plane" style="padding: 6px 4px 6px 1px;"></i> Flight <i class=…" at bounding box center [736, 593] width 833 height 848
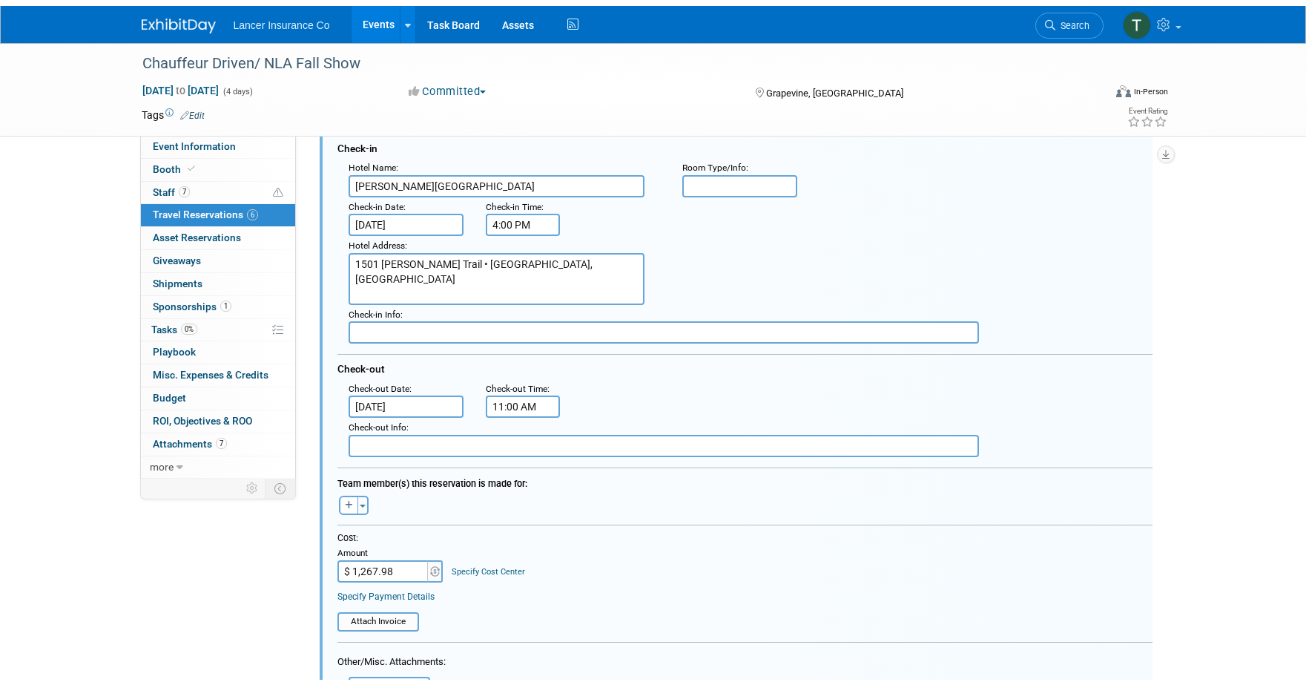
scroll to position [1112, 0]
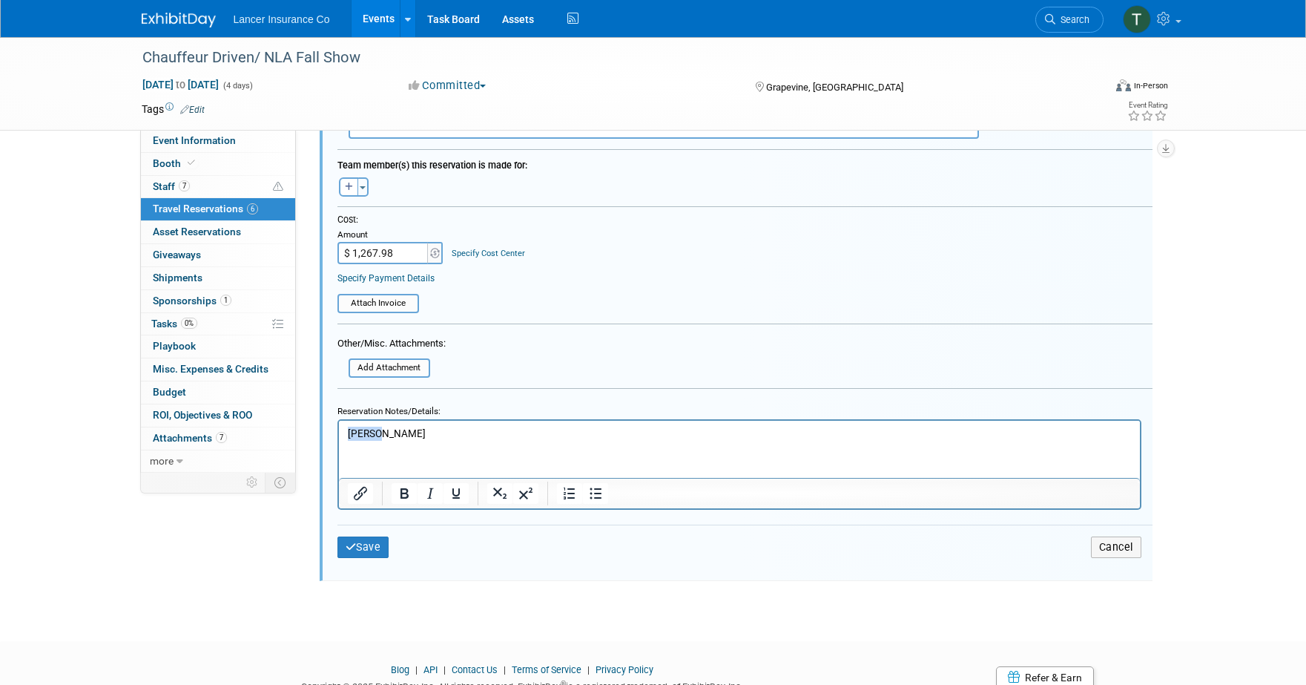
drag, startPoint x: 392, startPoint y: 432, endPoint x: 309, endPoint y: 432, distance: 83.8
click at [338, 432] on html "Dennis" at bounding box center [738, 430] width 801 height 20
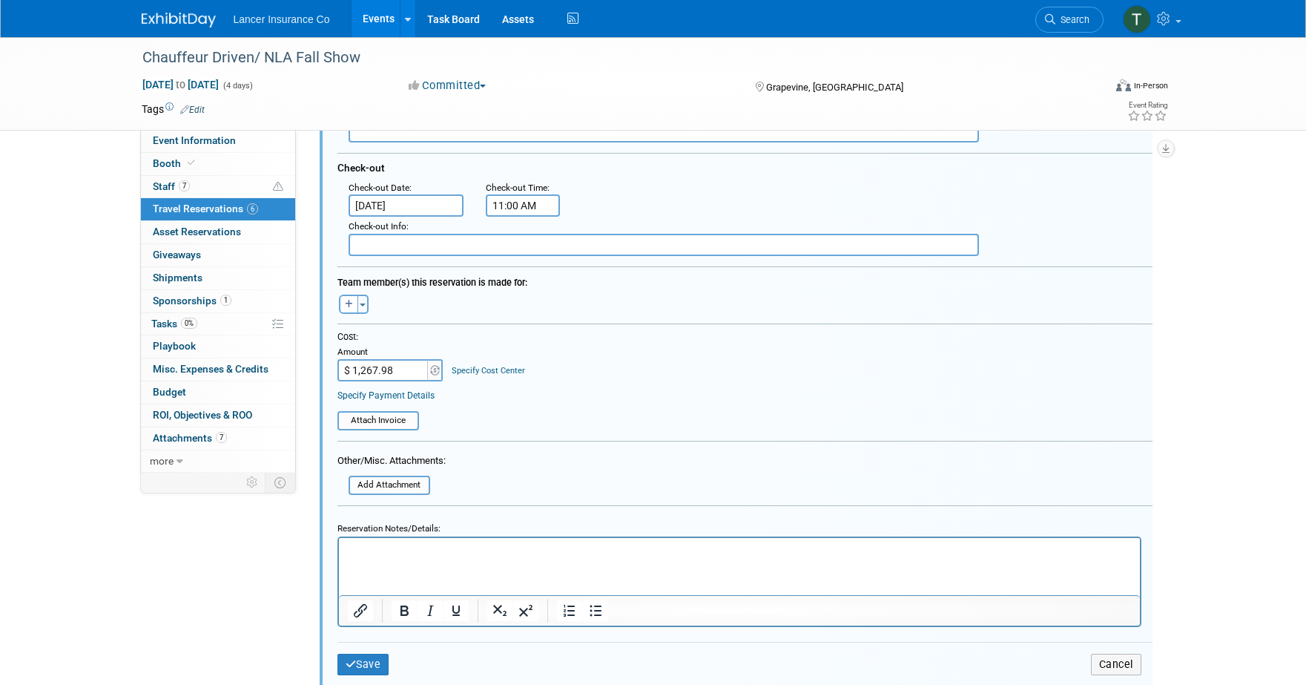
scroll to position [992, 0]
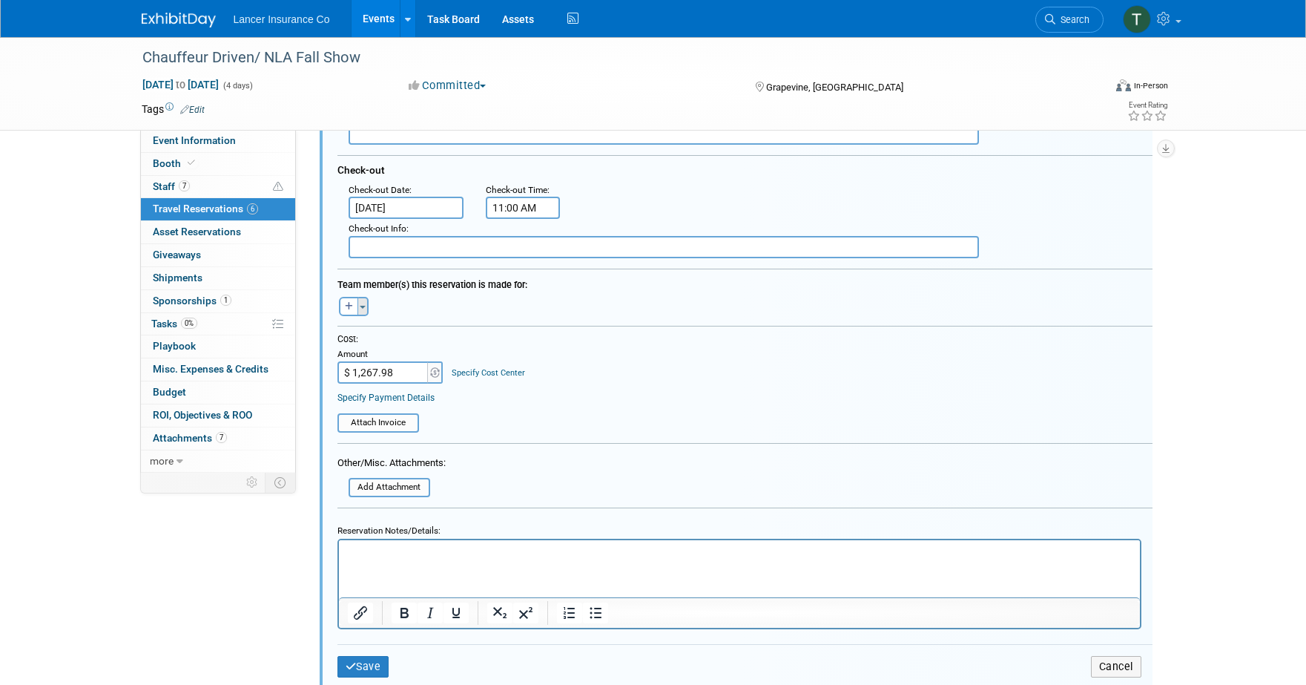
click at [363, 302] on button "Toggle Dropdown" at bounding box center [362, 306] width 11 height 19
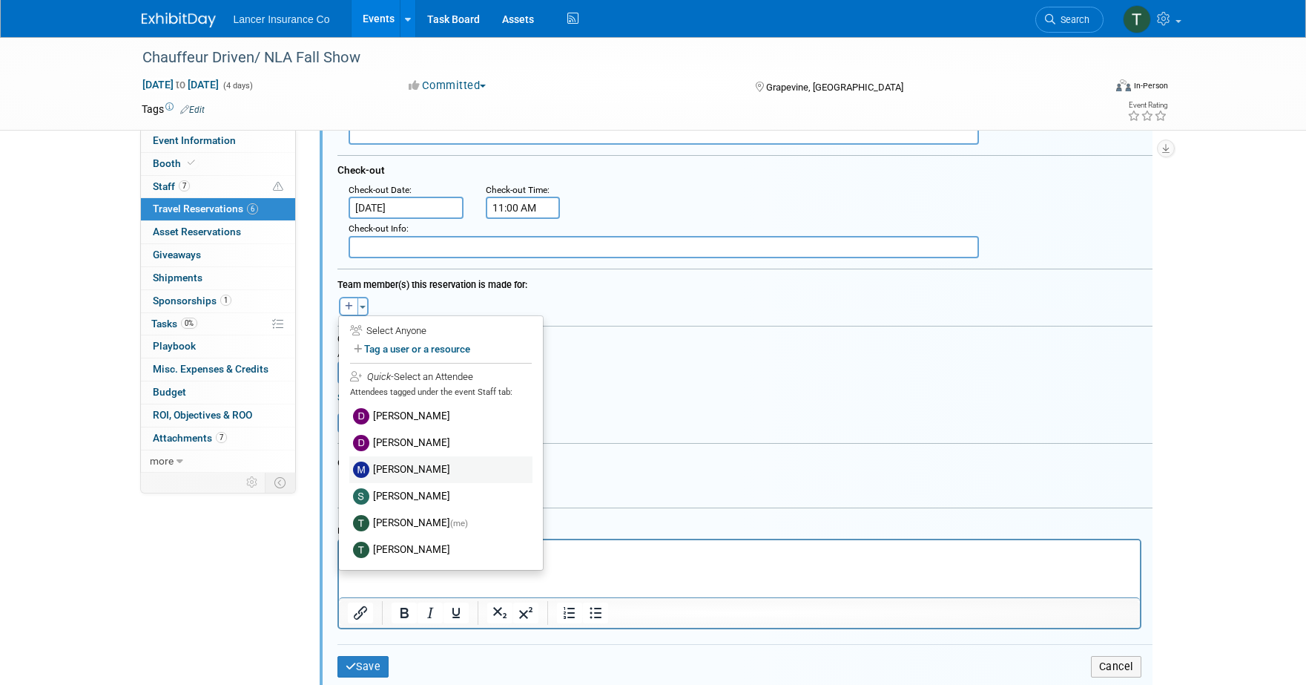
click at [412, 468] on label "Matt Mushorn" at bounding box center [440, 469] width 183 height 27
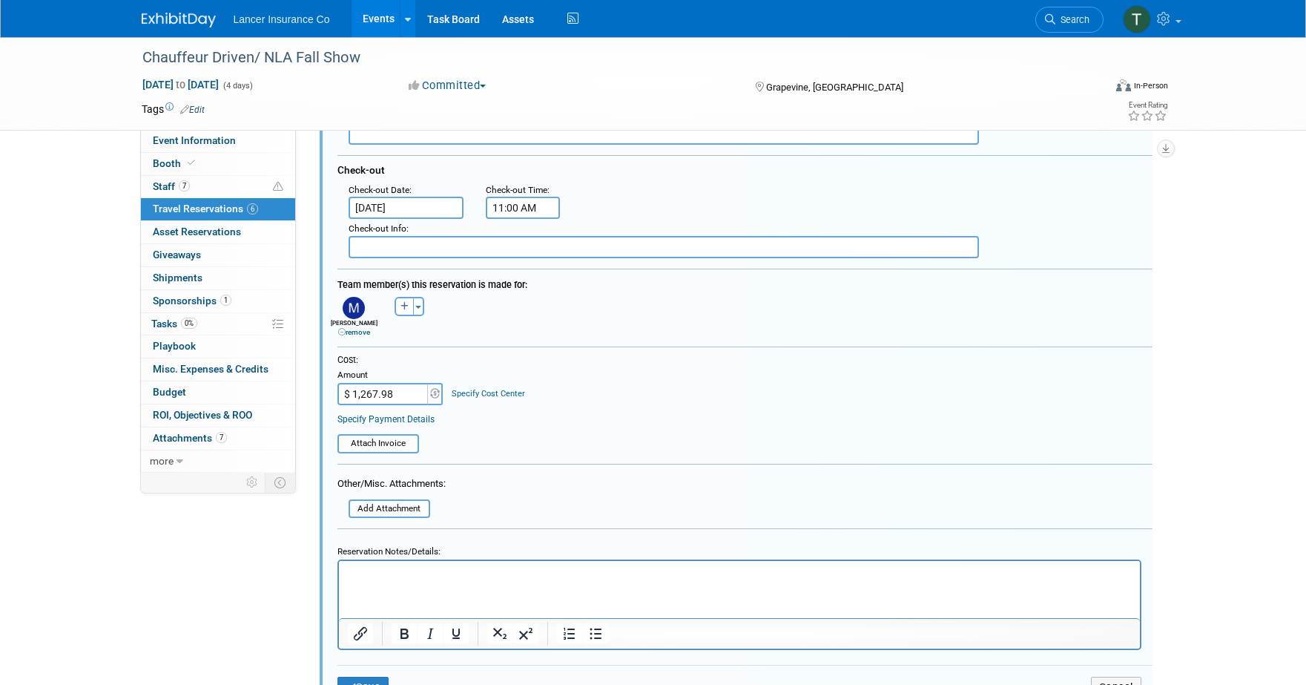
click at [354, 306] on img at bounding box center [354, 308] width 22 height 22
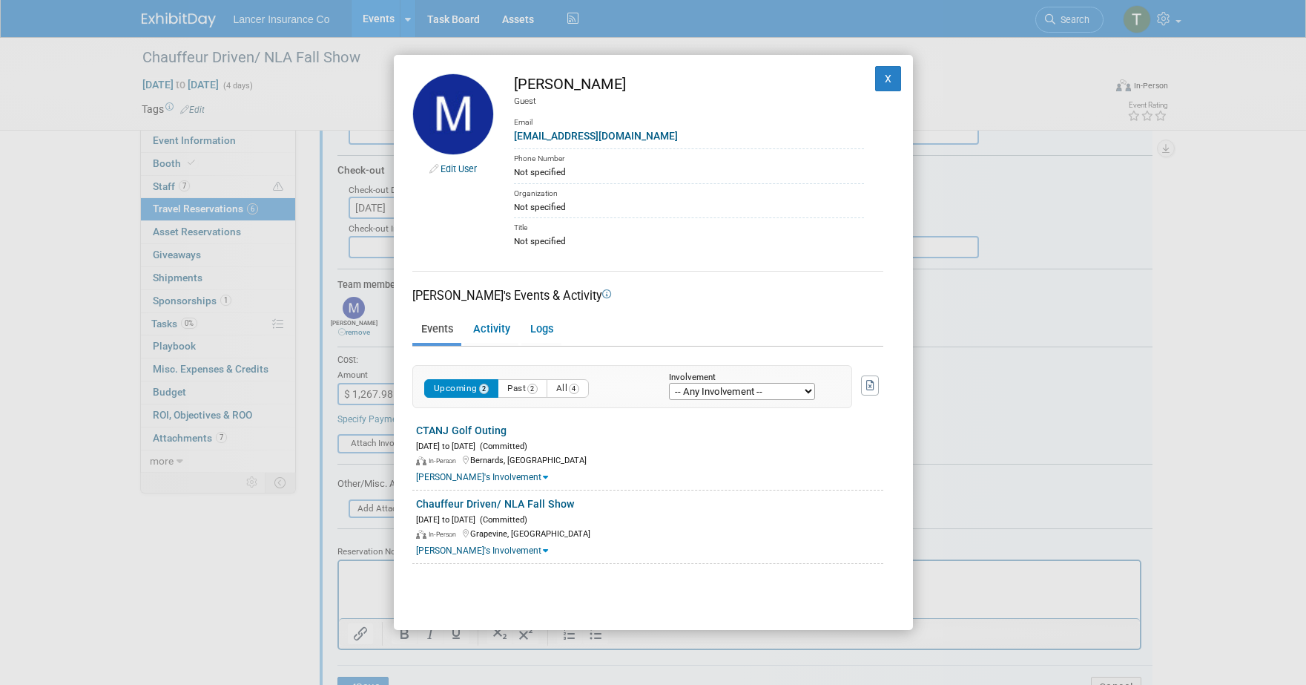
drag, startPoint x: 608, startPoint y: 85, endPoint x: 516, endPoint y: 86, distance: 92.0
click at [516, 86] on div "Matt Mushorn" at bounding box center [689, 84] width 350 height 22
copy div "Matt Mushorn"
click at [875, 78] on button "X" at bounding box center [888, 78] width 27 height 25
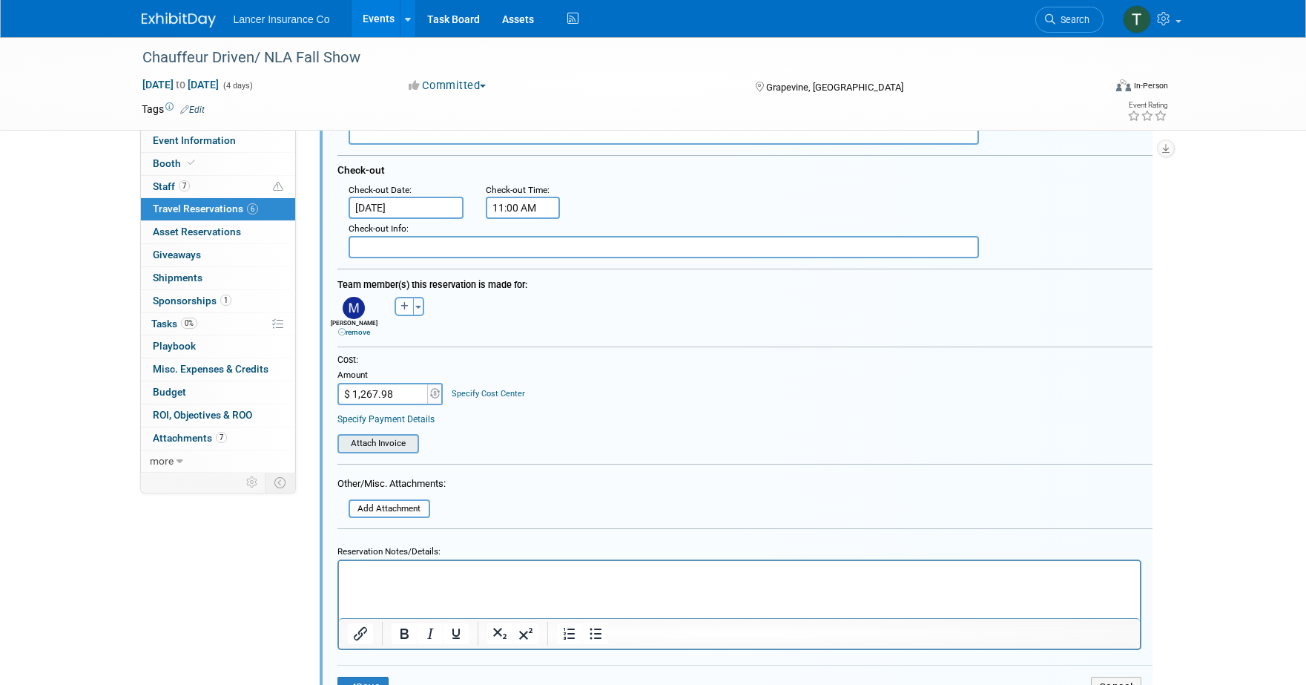
click at [389, 444] on input "file" at bounding box center [329, 443] width 177 height 16
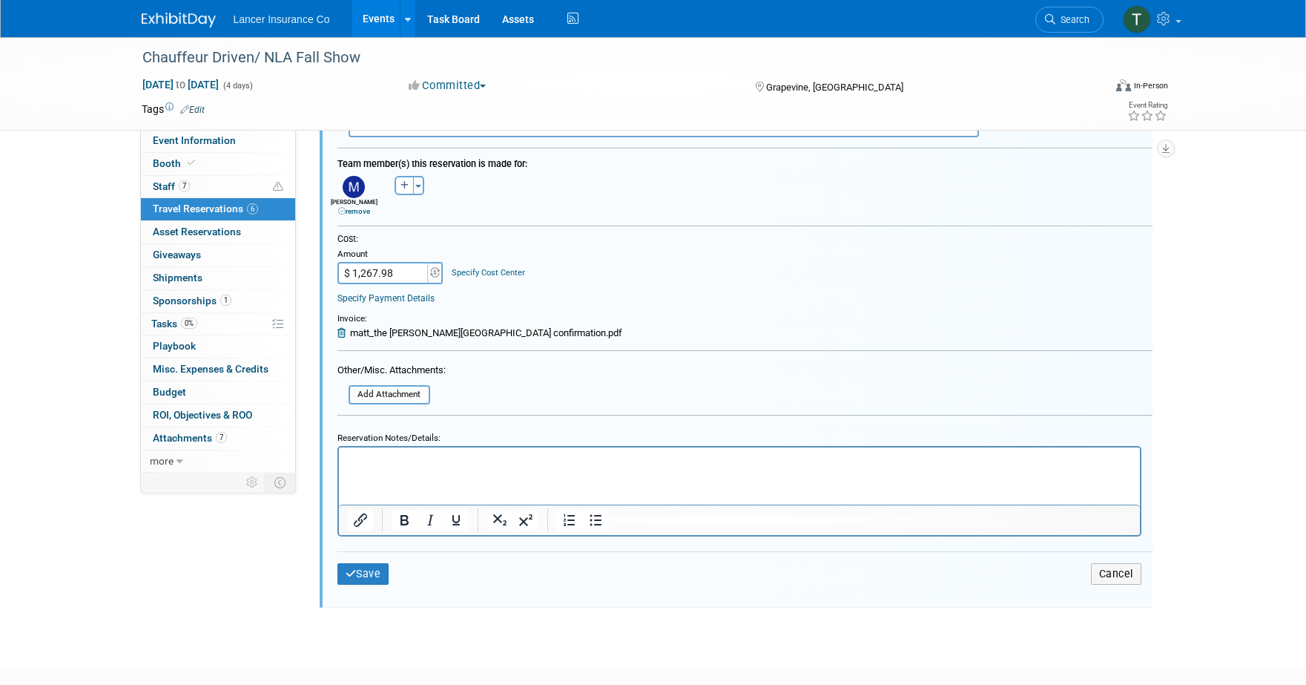
scroll to position [1179, 0]
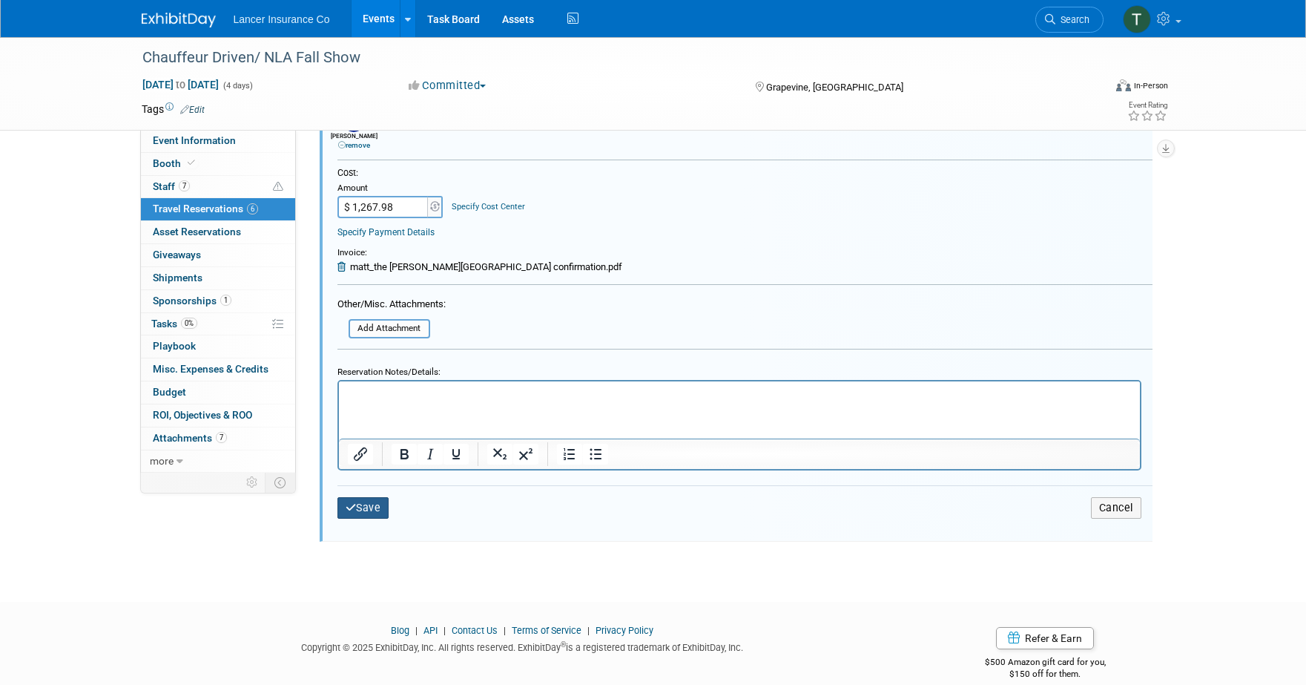
click at [363, 501] on button "Save" at bounding box center [363, 508] width 52 height 22
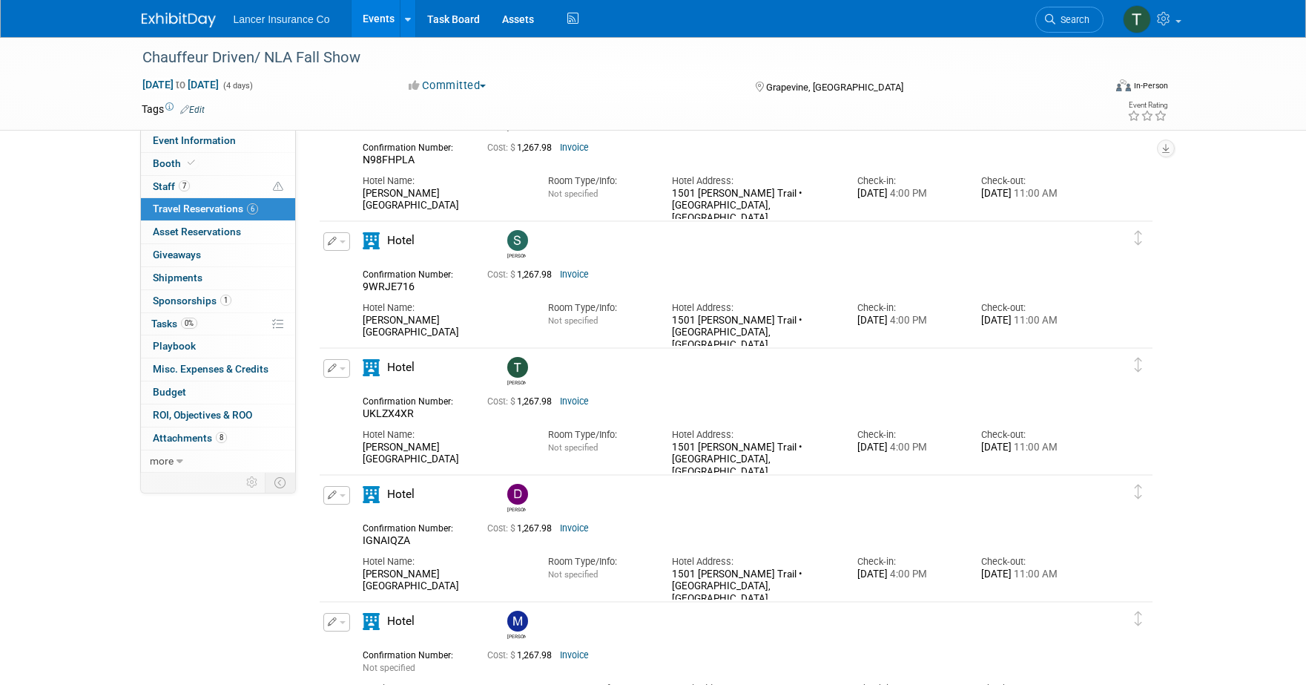
scroll to position [0, 0]
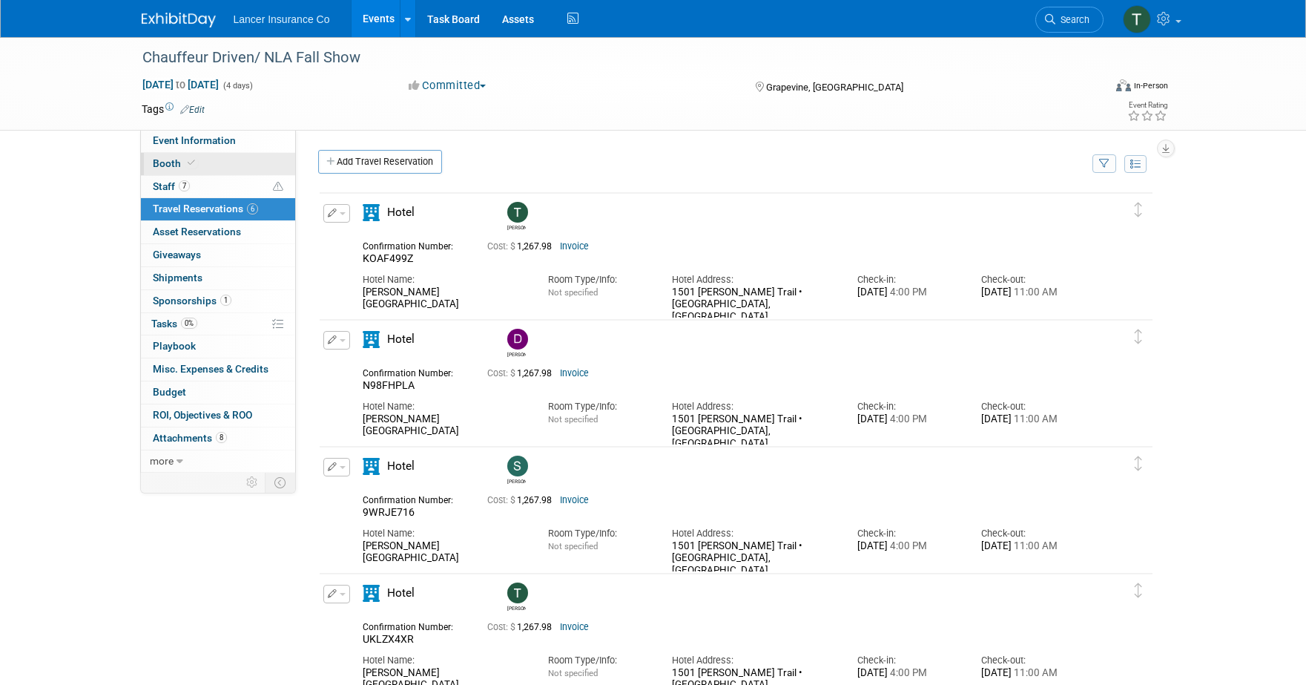
click at [175, 165] on span "Booth" at bounding box center [175, 163] width 45 height 12
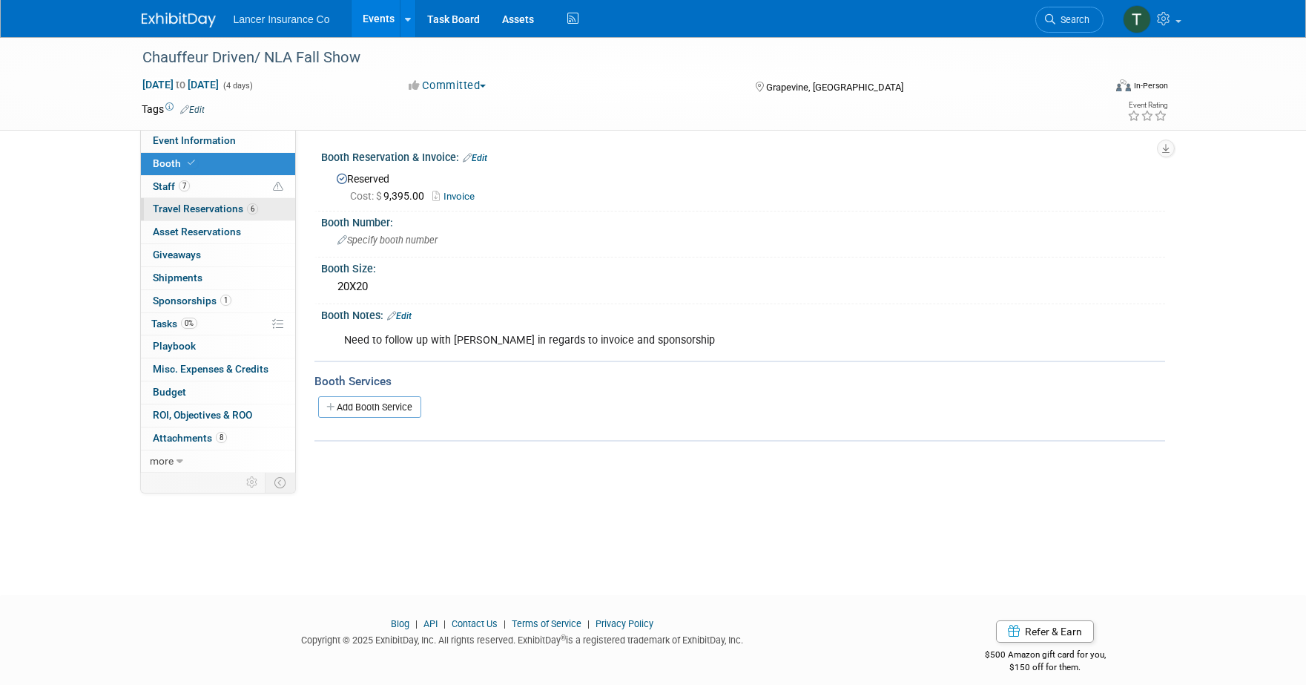
click at [193, 212] on span "Travel Reservations 6" at bounding box center [205, 208] width 105 height 12
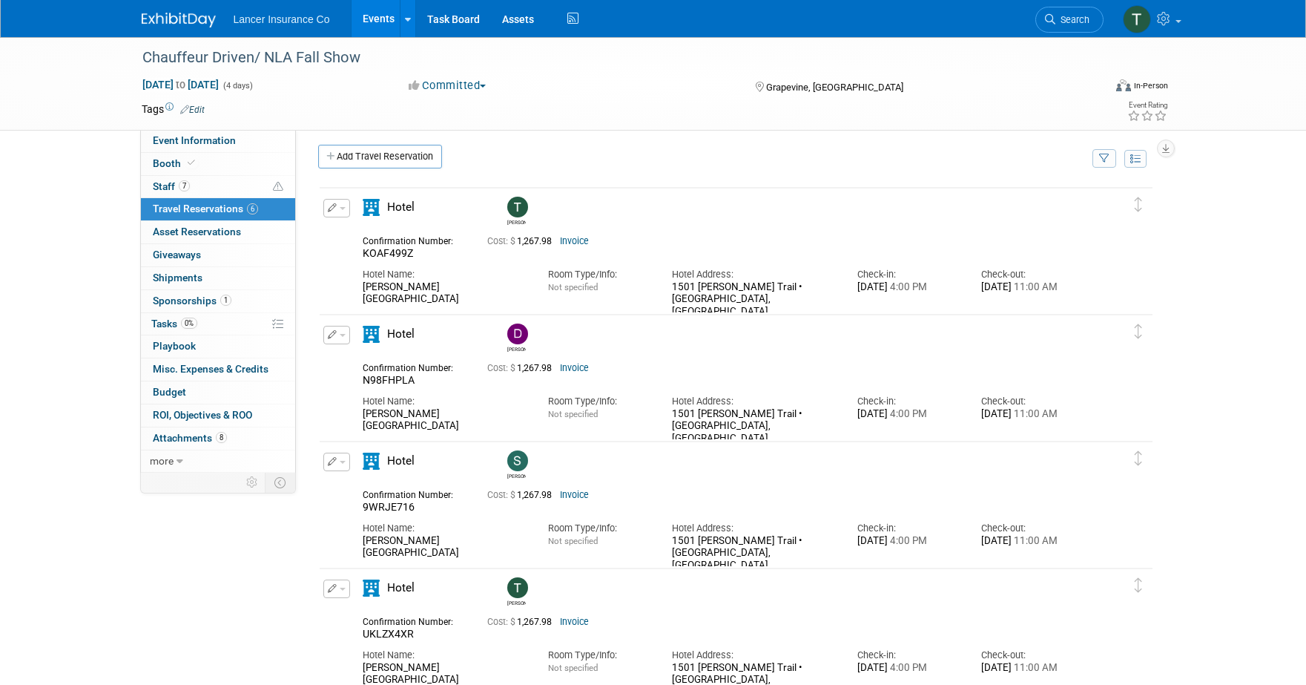
scroll to position [6, 0]
click at [371, 22] on link "Events" at bounding box center [379, 18] width 54 height 37
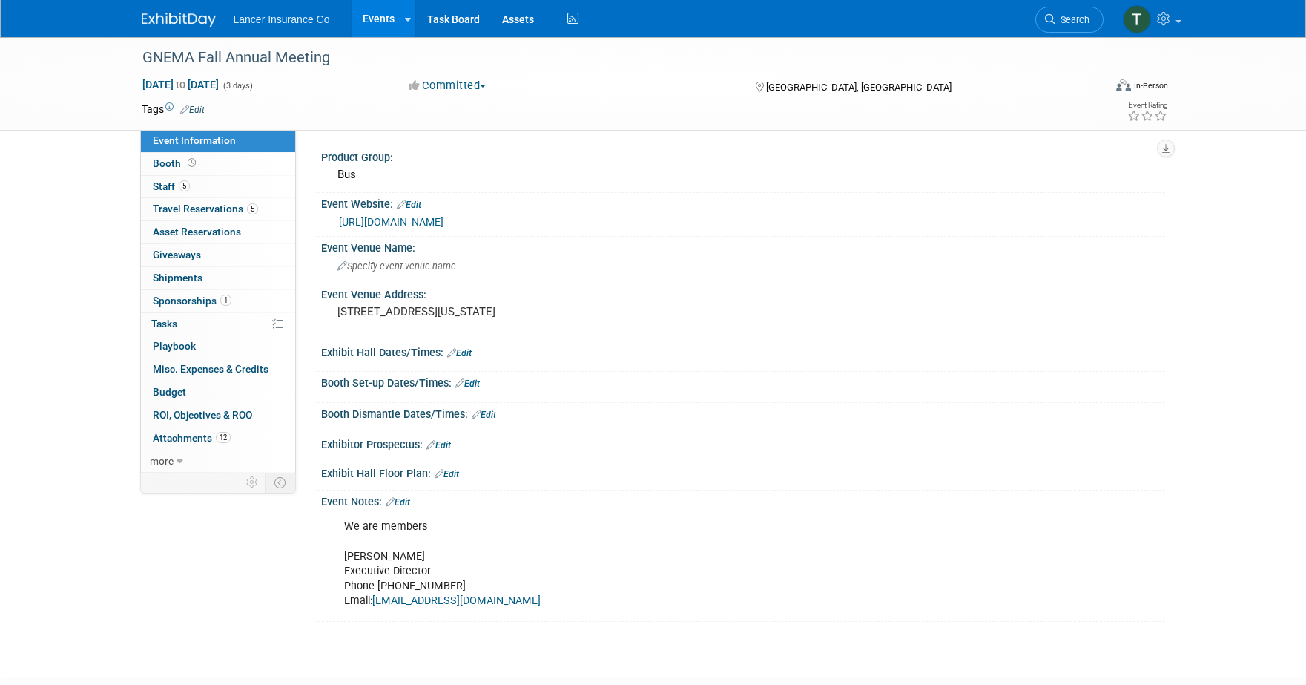
click at [369, 19] on link "Events" at bounding box center [379, 18] width 54 height 37
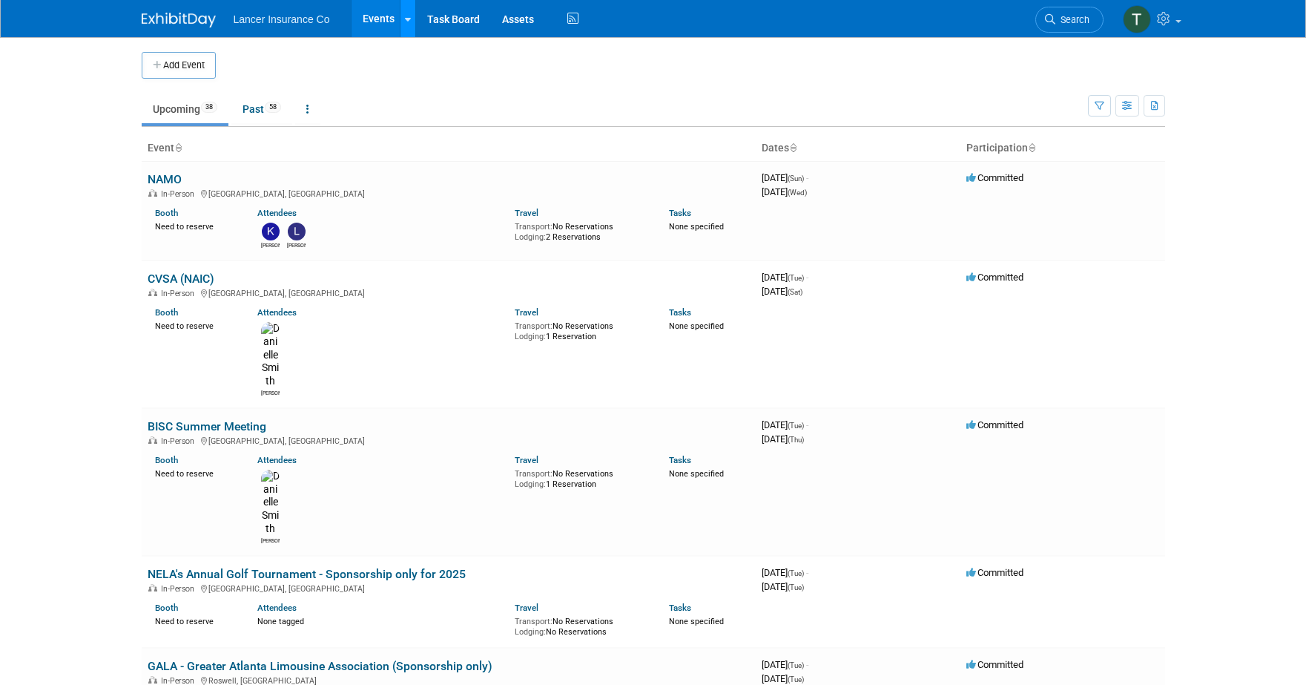
click at [412, 13] on link at bounding box center [408, 18] width 16 height 37
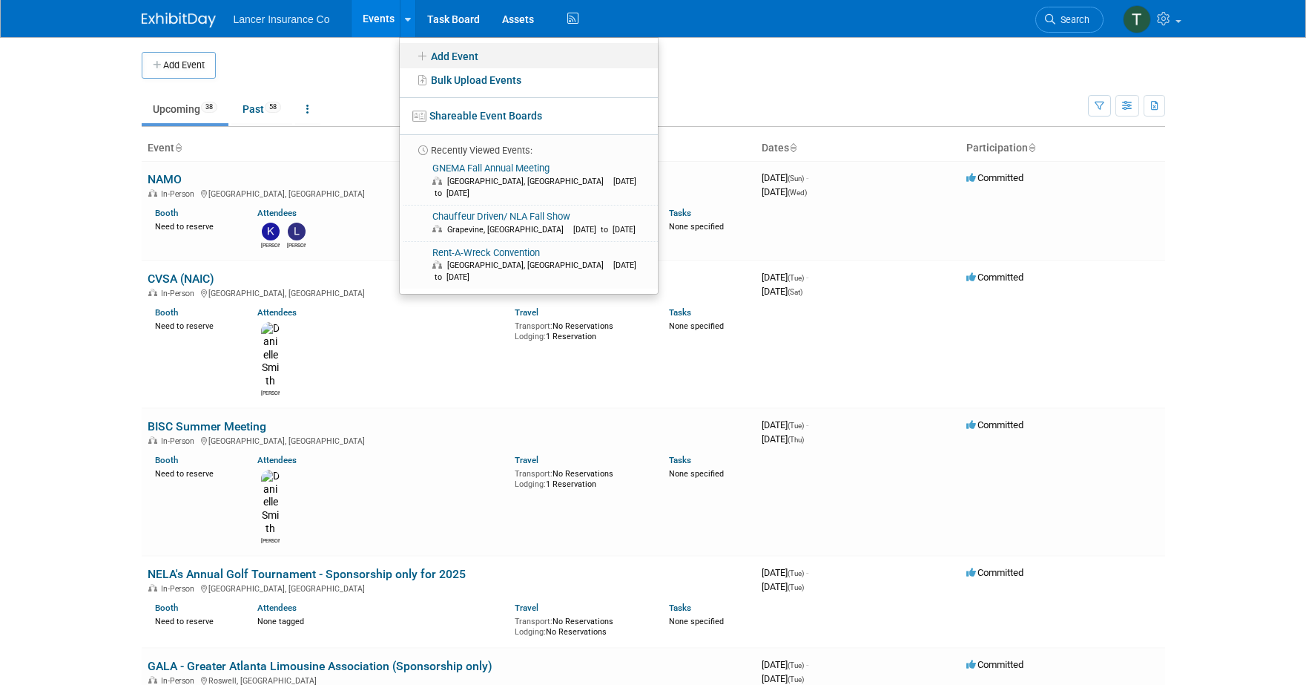
click at [431, 62] on link "Add Event" at bounding box center [529, 55] width 258 height 25
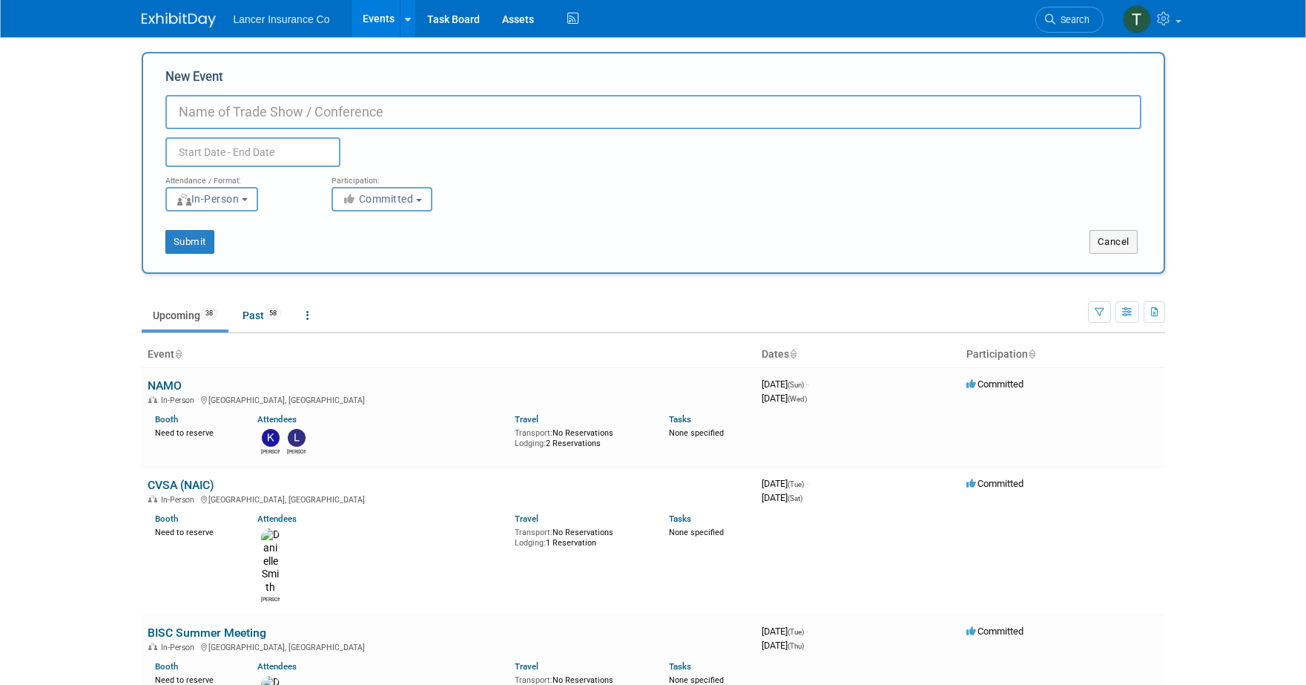
paste input "IME Annual Meeting"
type input "IME Annual Meeting"
click at [237, 151] on input "text" at bounding box center [252, 152] width 175 height 30
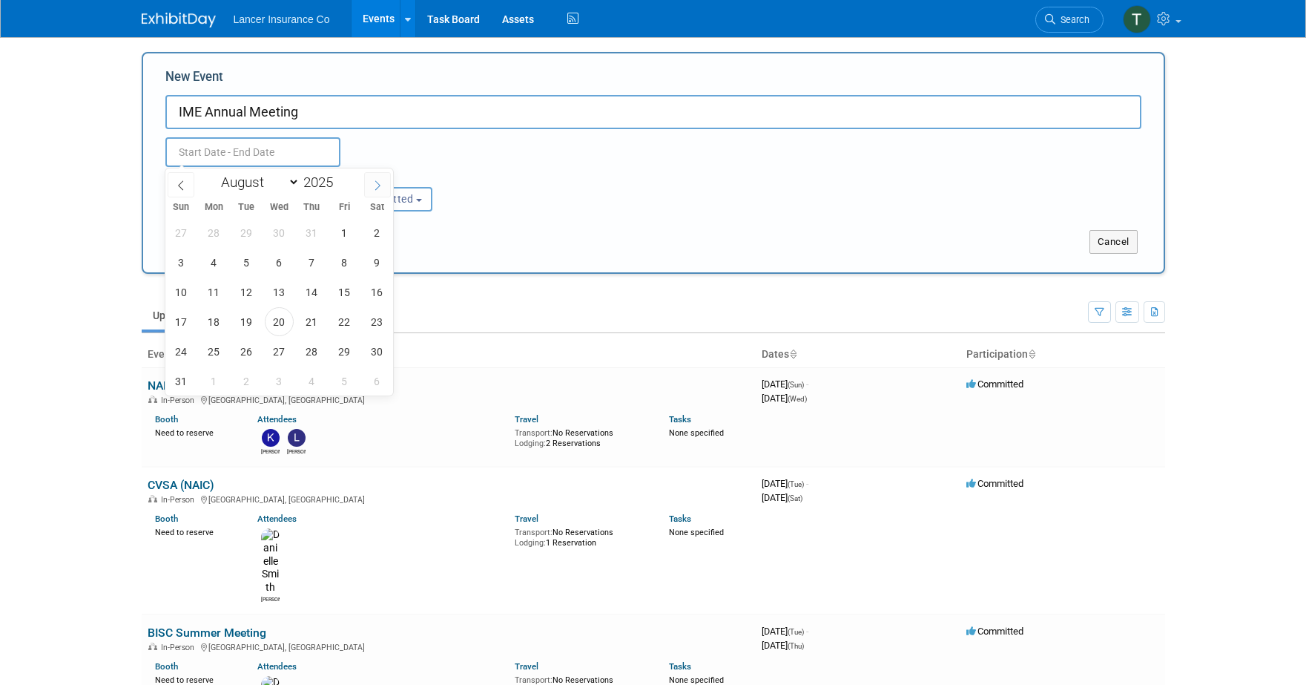
click at [382, 187] on icon at bounding box center [377, 185] width 10 height 10
select select "9"
click at [213, 349] on span "27" at bounding box center [213, 351] width 29 height 29
click at [310, 351] on span "30" at bounding box center [311, 351] width 29 height 29
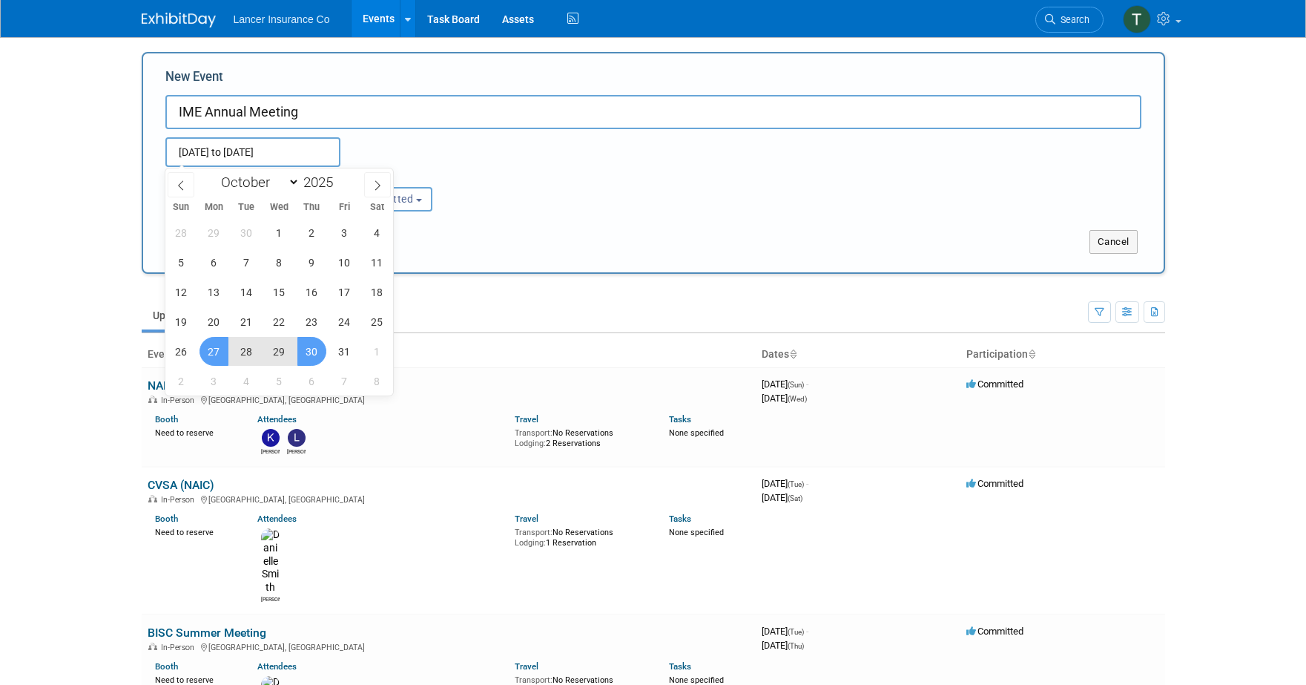
type input "Oct 27, 2025 to Oct 30, 2025"
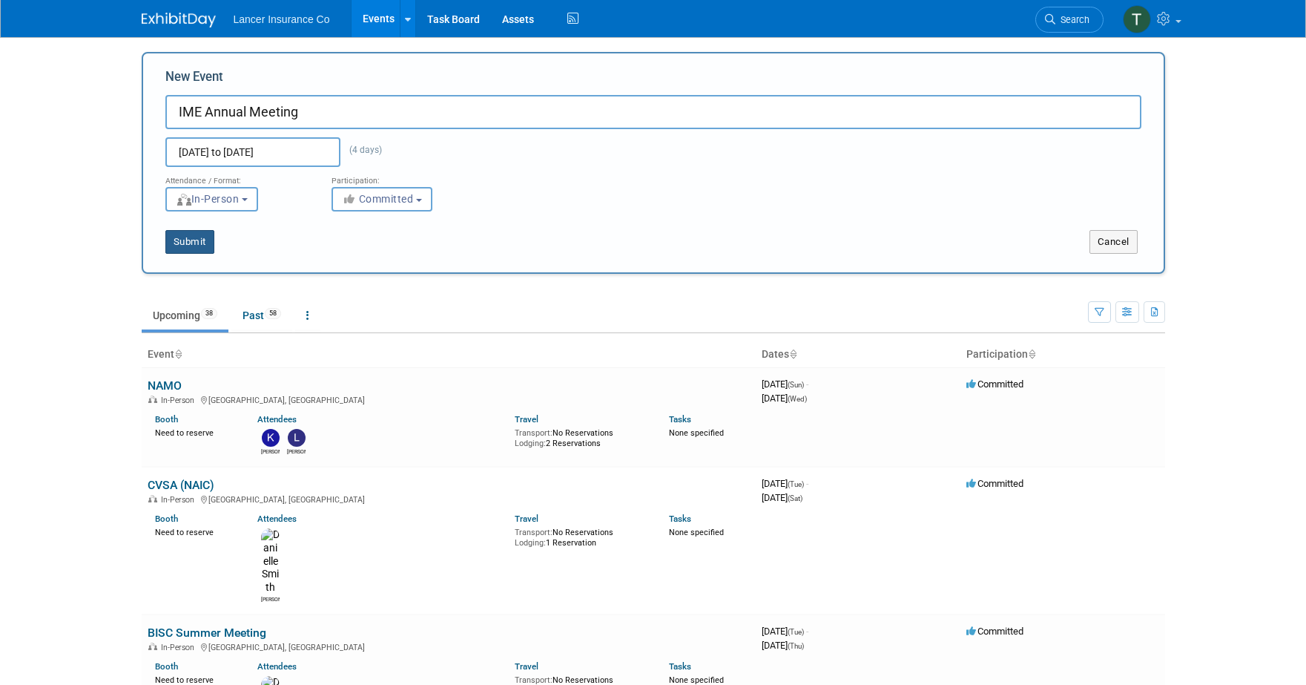
click at [187, 247] on button "Submit" at bounding box center [189, 242] width 49 height 24
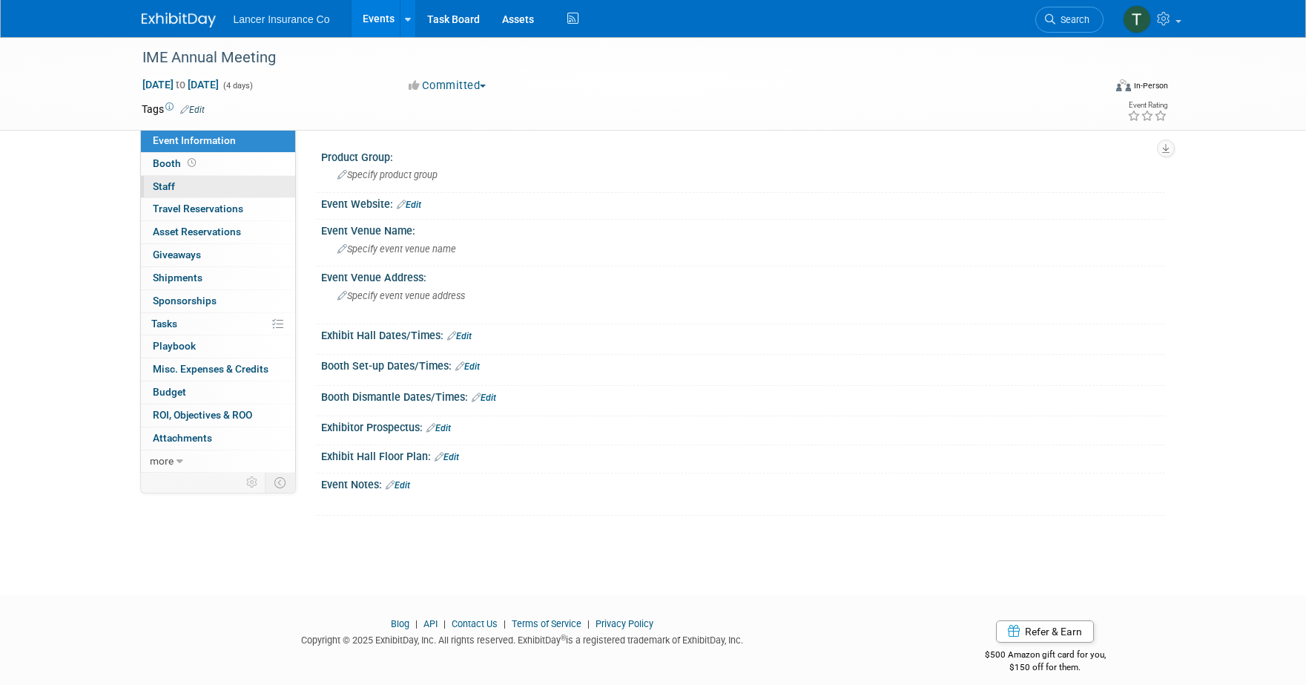
click at [173, 192] on link "0 Staff 0" at bounding box center [218, 187] width 154 height 22
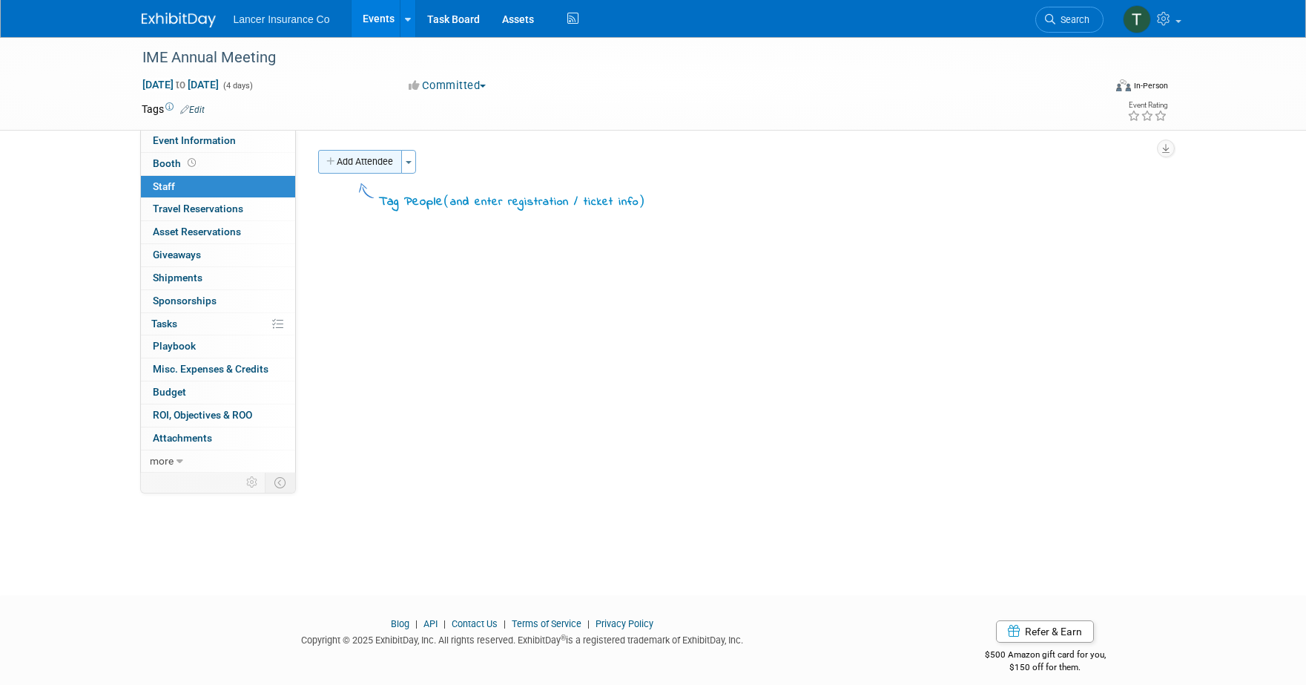
click at [393, 161] on button "Add Attendee" at bounding box center [360, 162] width 84 height 24
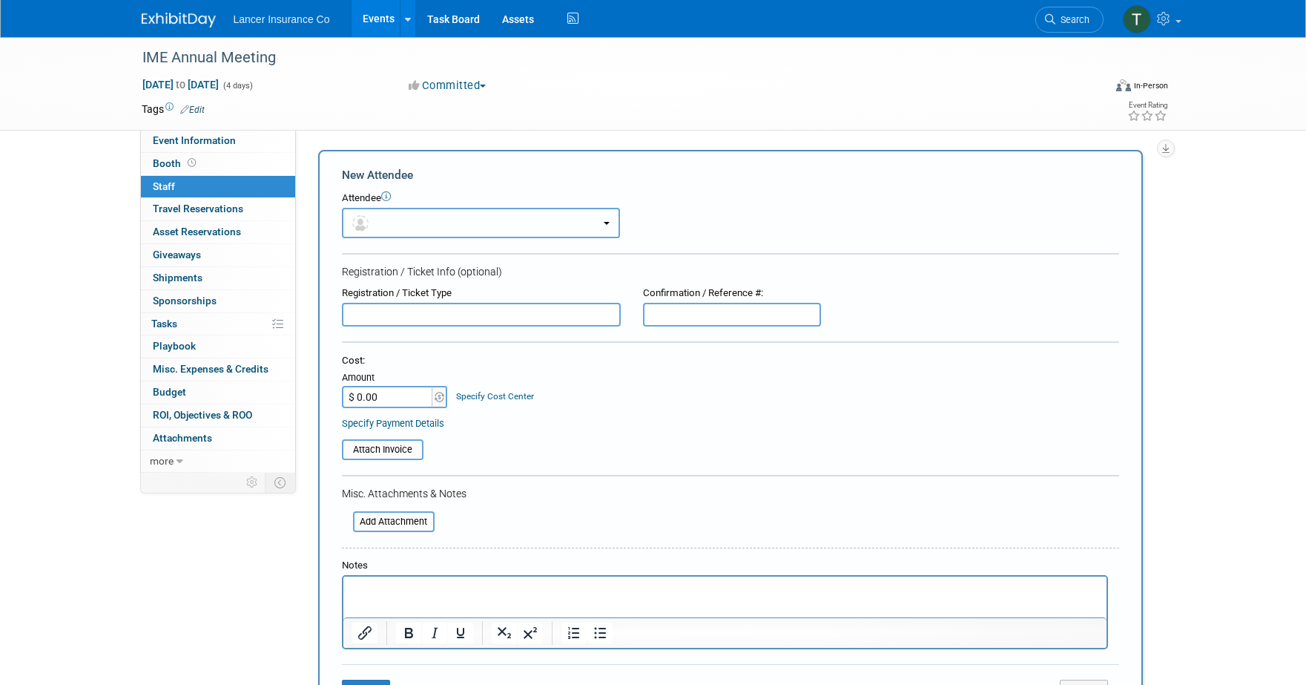
click at [403, 225] on button "button" at bounding box center [481, 223] width 278 height 30
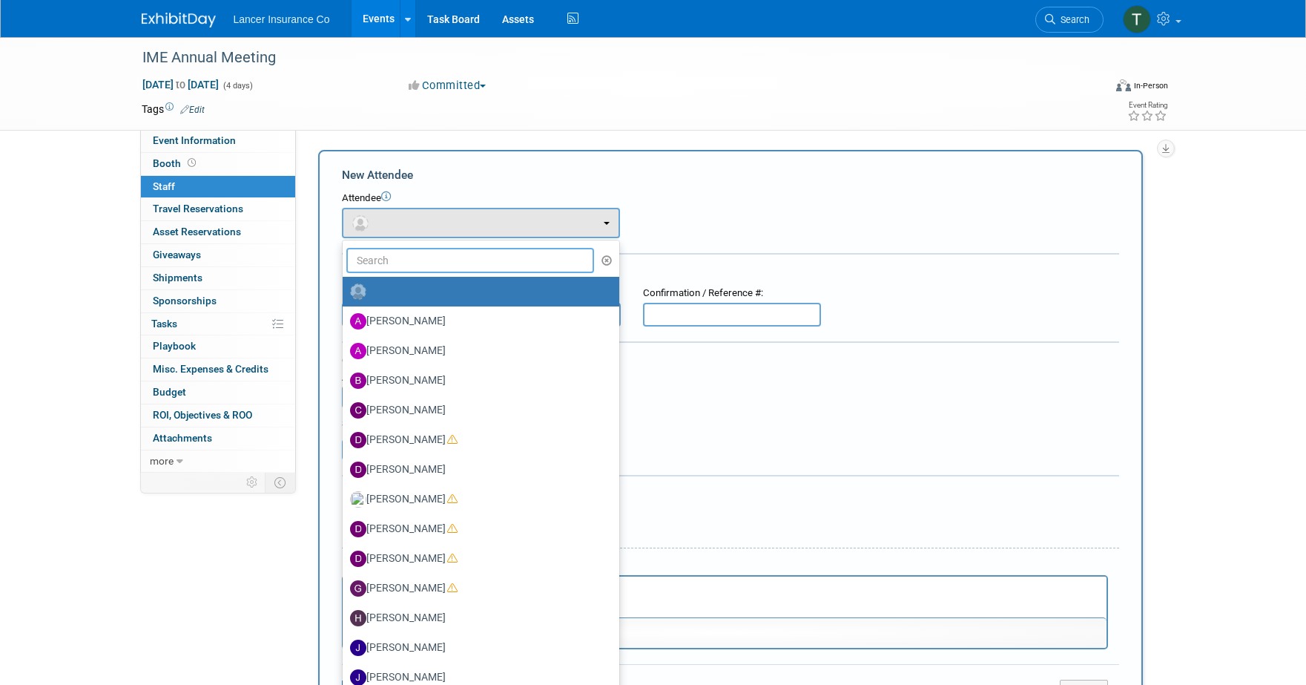
click at [409, 252] on input "text" at bounding box center [470, 260] width 248 height 25
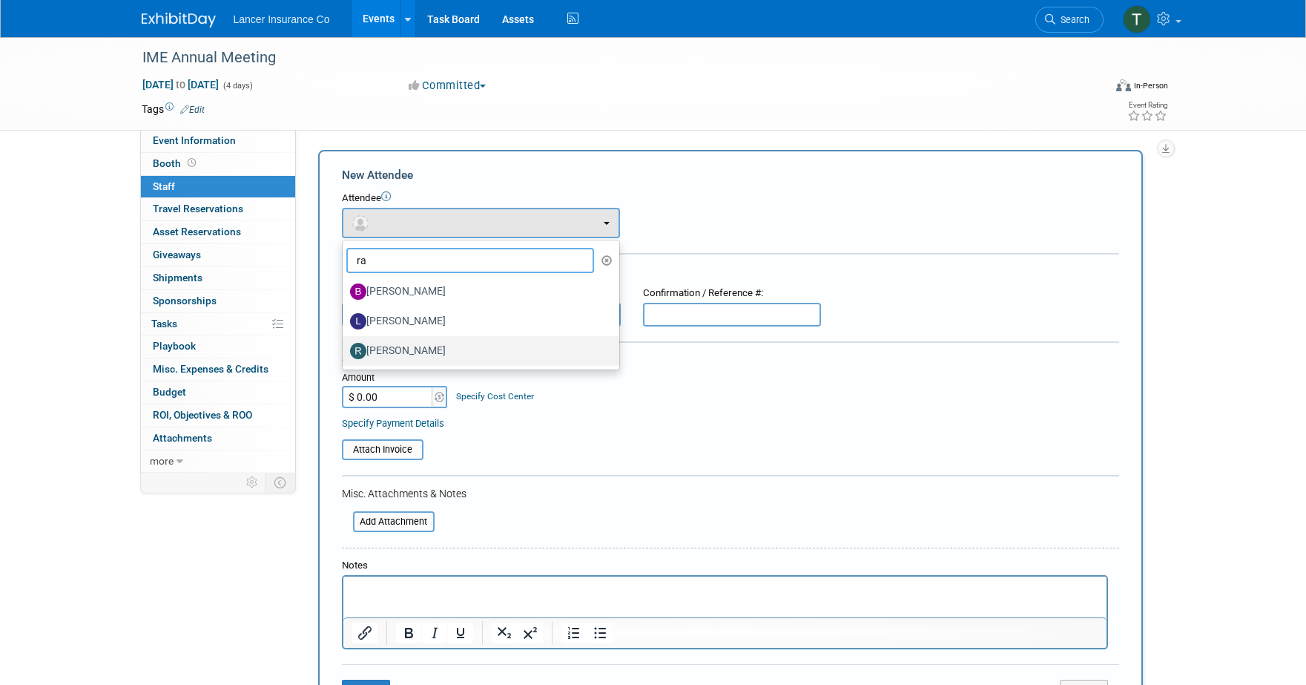
type input "ra"
click at [418, 346] on label "Ralph Burnham" at bounding box center [477, 351] width 254 height 24
click at [345, 346] on input "Ralph Burnham" at bounding box center [340, 349] width 10 height 10
select select "15166000-d9e1-4dc5-9cd1-9e85d9dbdf1f"
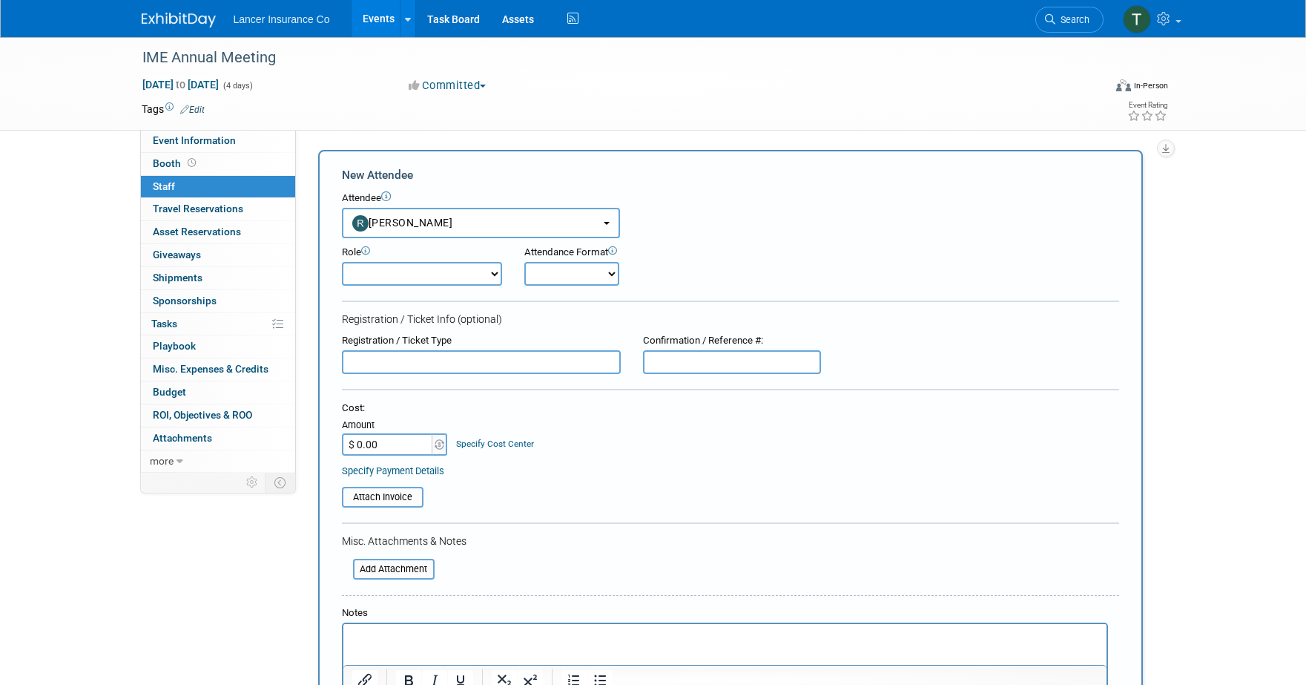
click at [417, 276] on select "Claims Representative Conference Attendee Demonstrator Host Loss Control Repres…" at bounding box center [422, 274] width 160 height 24
select select "100"
click at [342, 262] on select "Claims Representative Conference Attendee Demonstrator Host Loss Control Repres…" at bounding box center [422, 274] width 160 height 24
click at [553, 279] on select "Onsite Remote" at bounding box center [571, 274] width 95 height 24
select select "1"
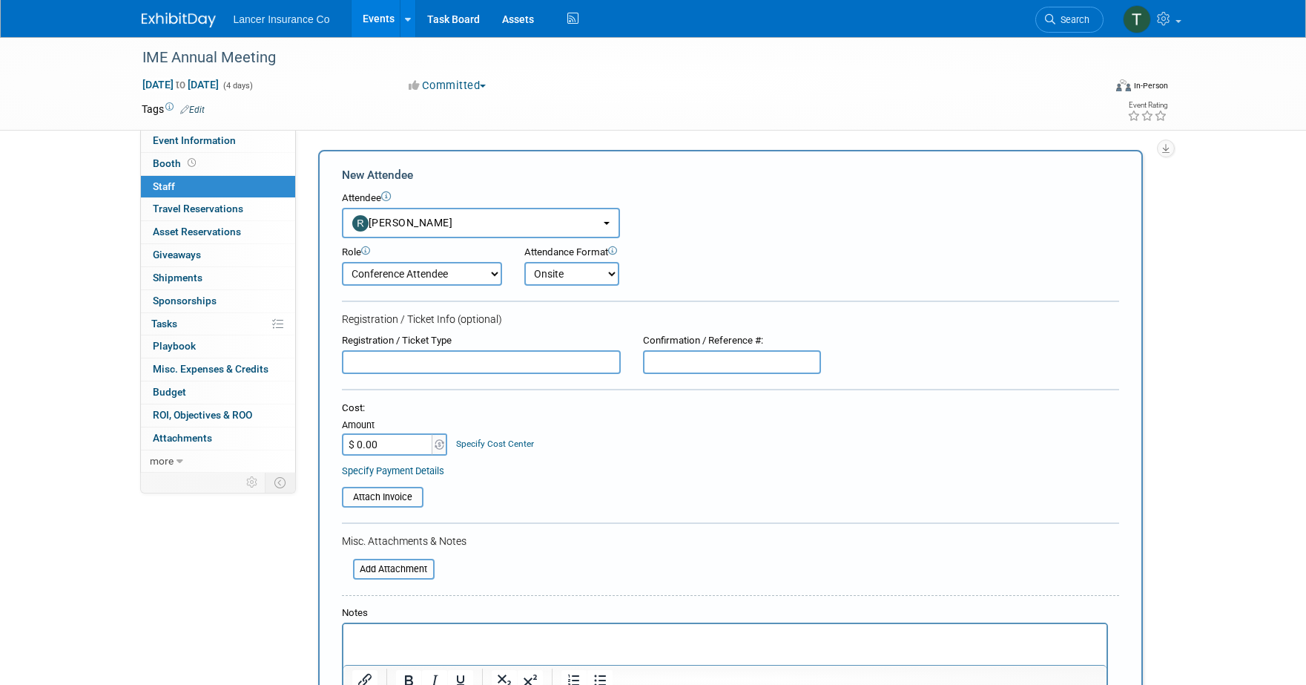
click at [524, 262] on select "Onsite Remote" at bounding box center [571, 274] width 95 height 24
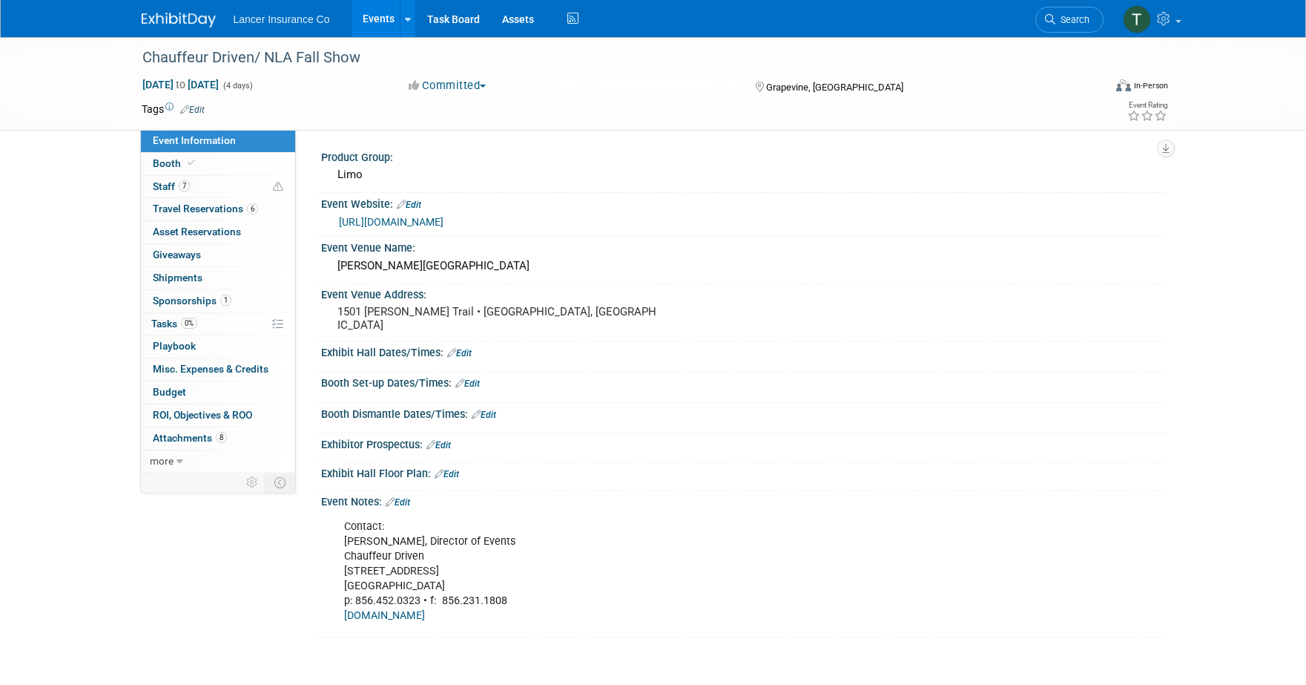
scroll to position [6, 0]
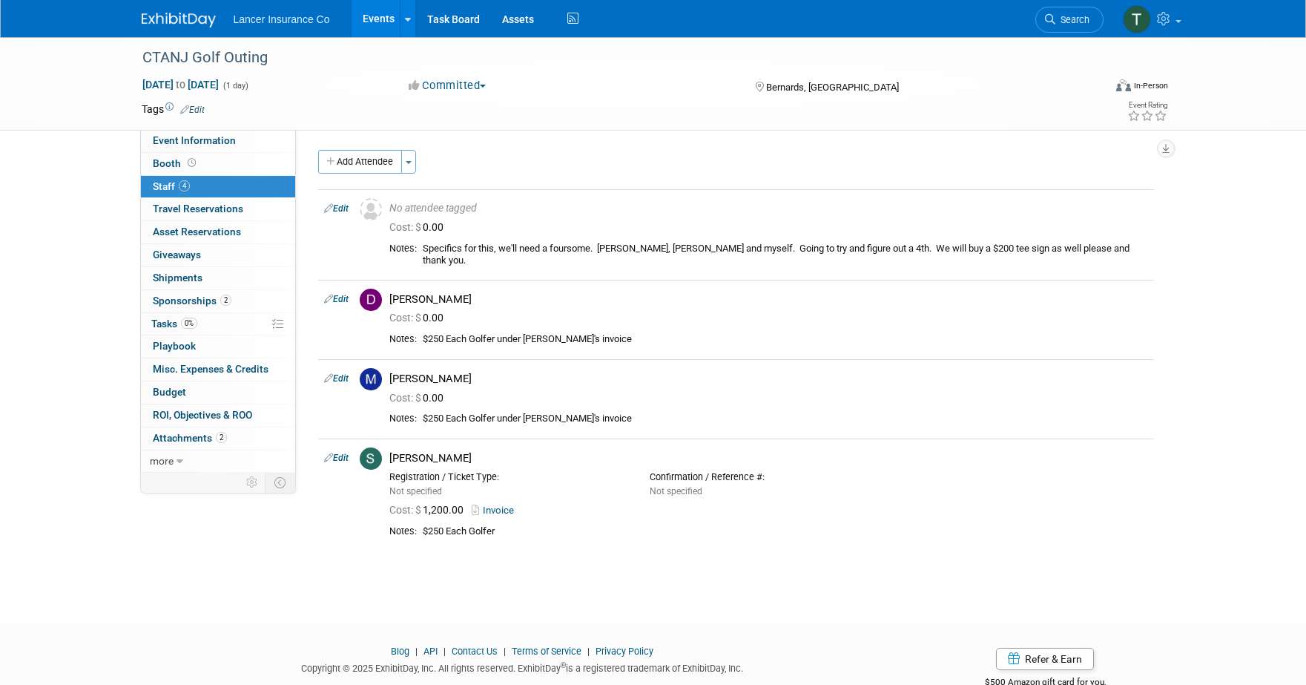
click at [377, 22] on link "Events" at bounding box center [379, 18] width 54 height 37
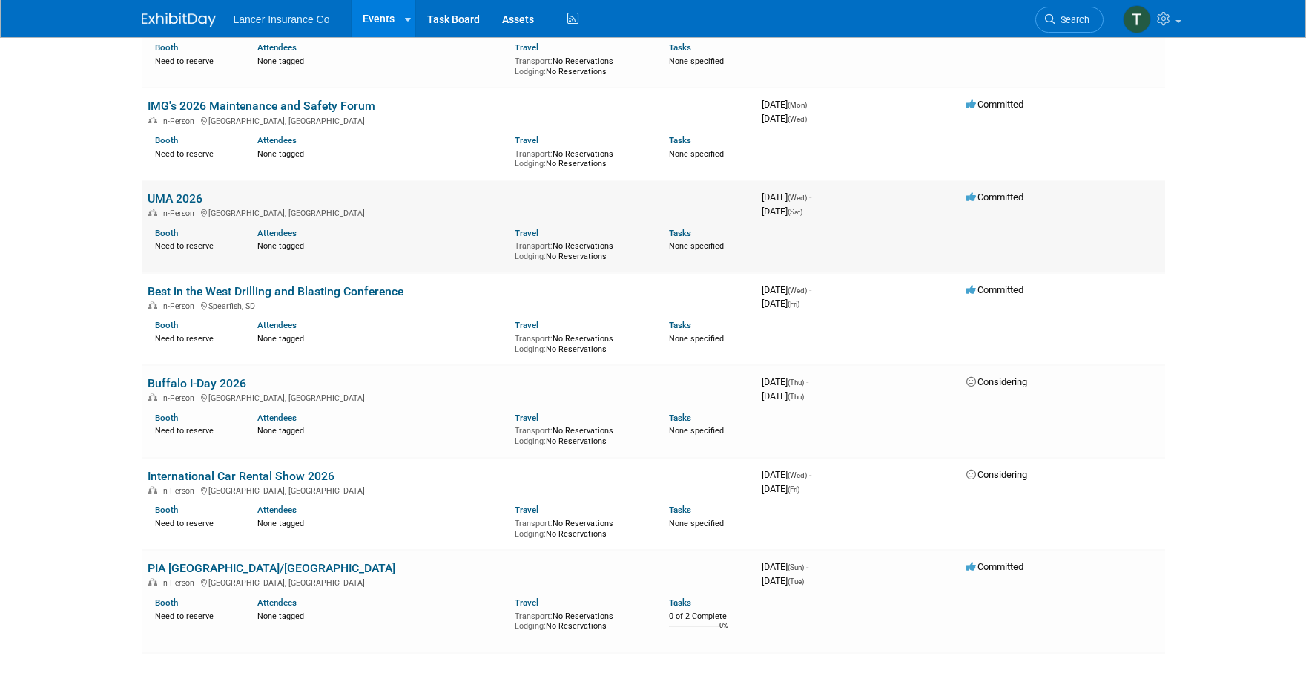
scroll to position [3319, 0]
